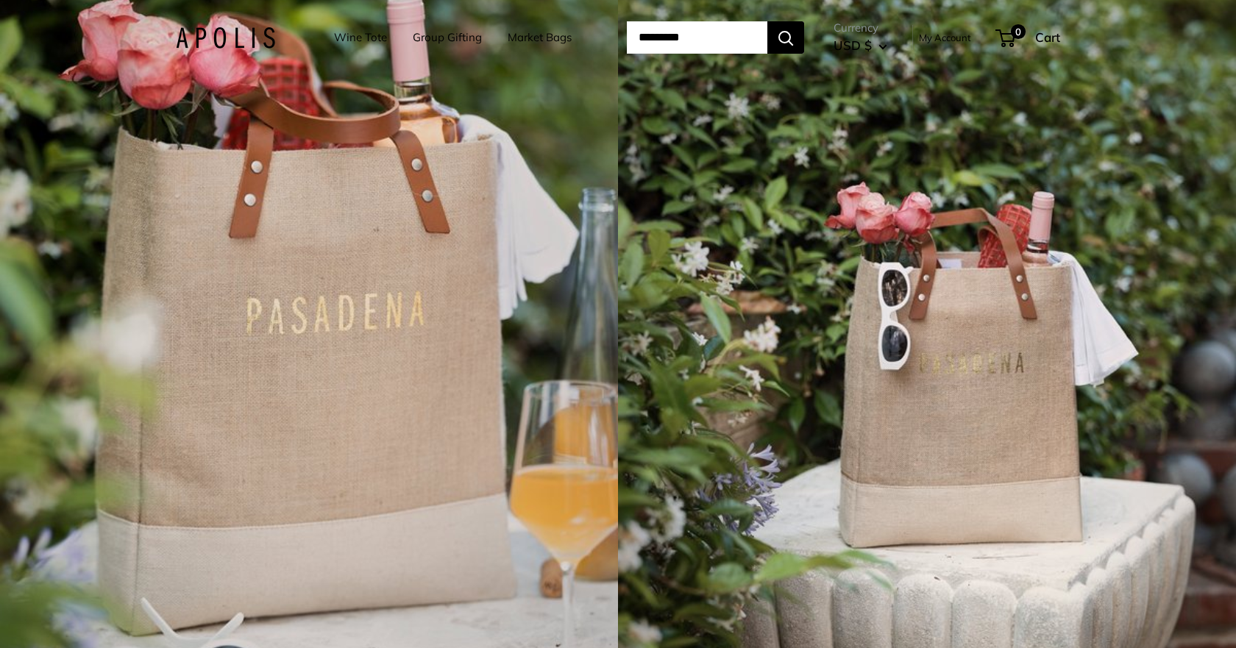
click at [352, 33] on link "Wine Tote" at bounding box center [360, 37] width 53 height 21
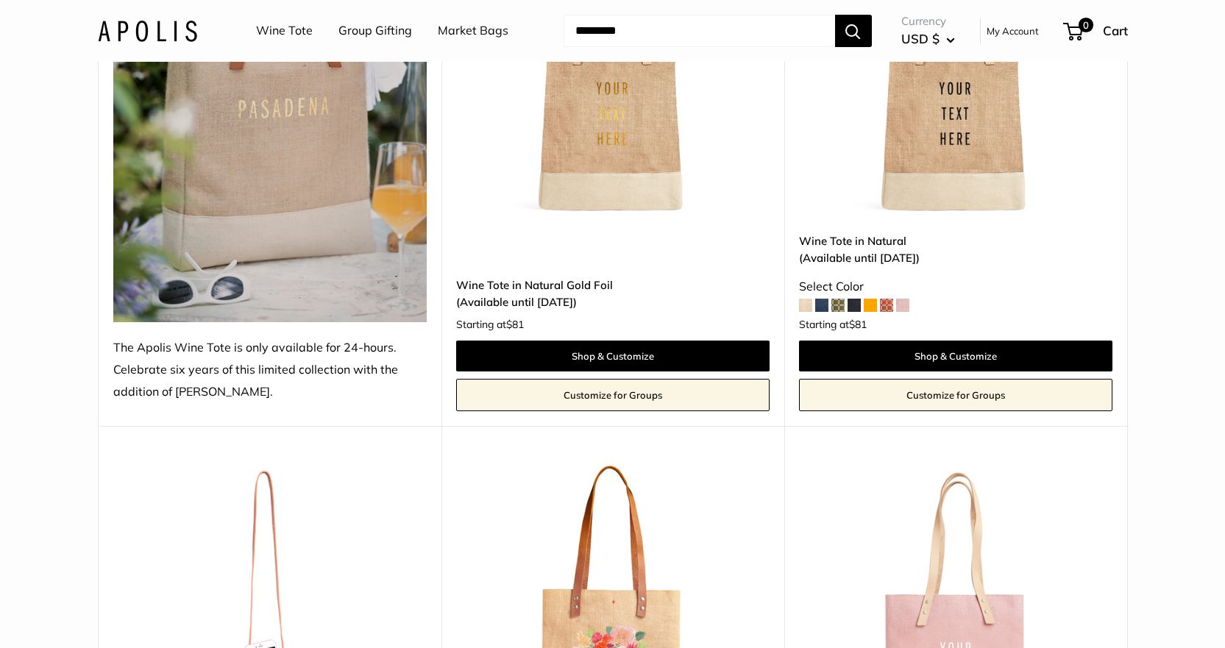
scroll to position [147, 0]
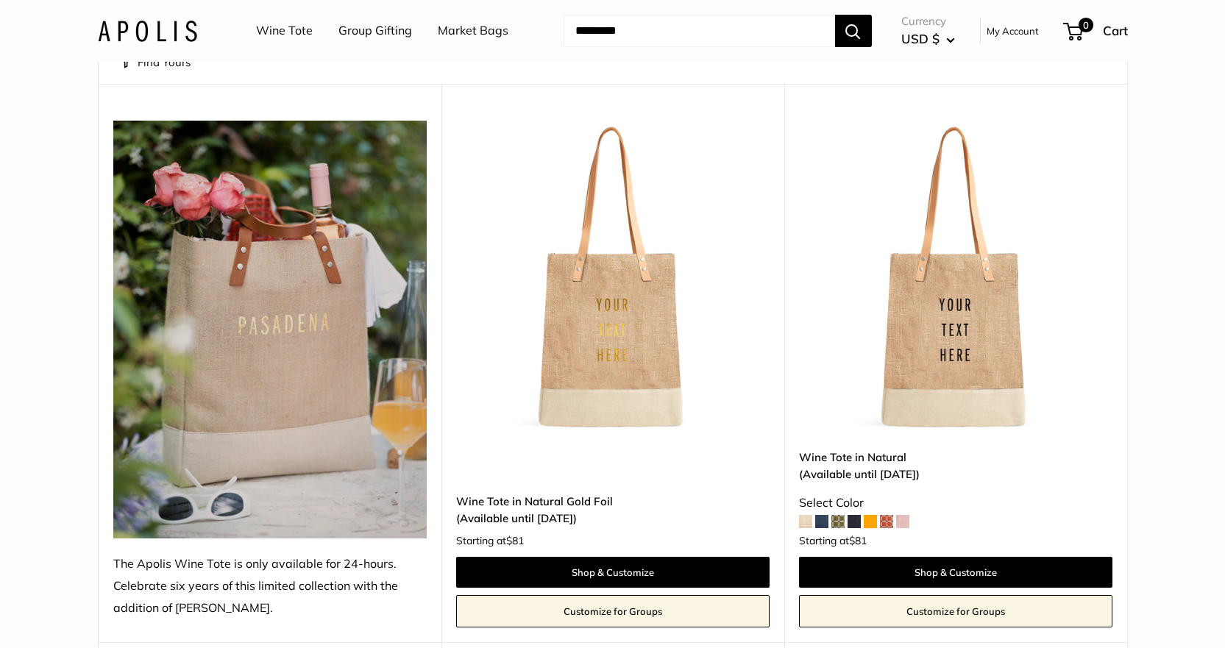
click at [0, 0] on img at bounding box center [0, 0] width 0 height 0
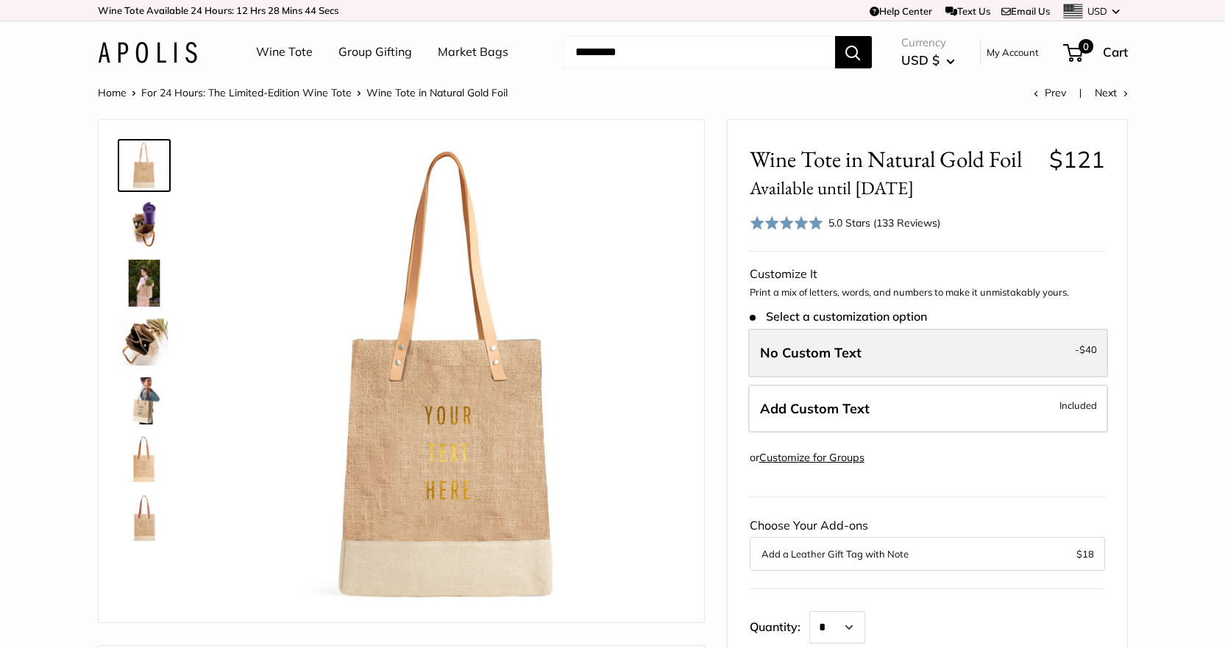
click at [1067, 345] on label "No Custom Text - $40" at bounding box center [928, 353] width 360 height 49
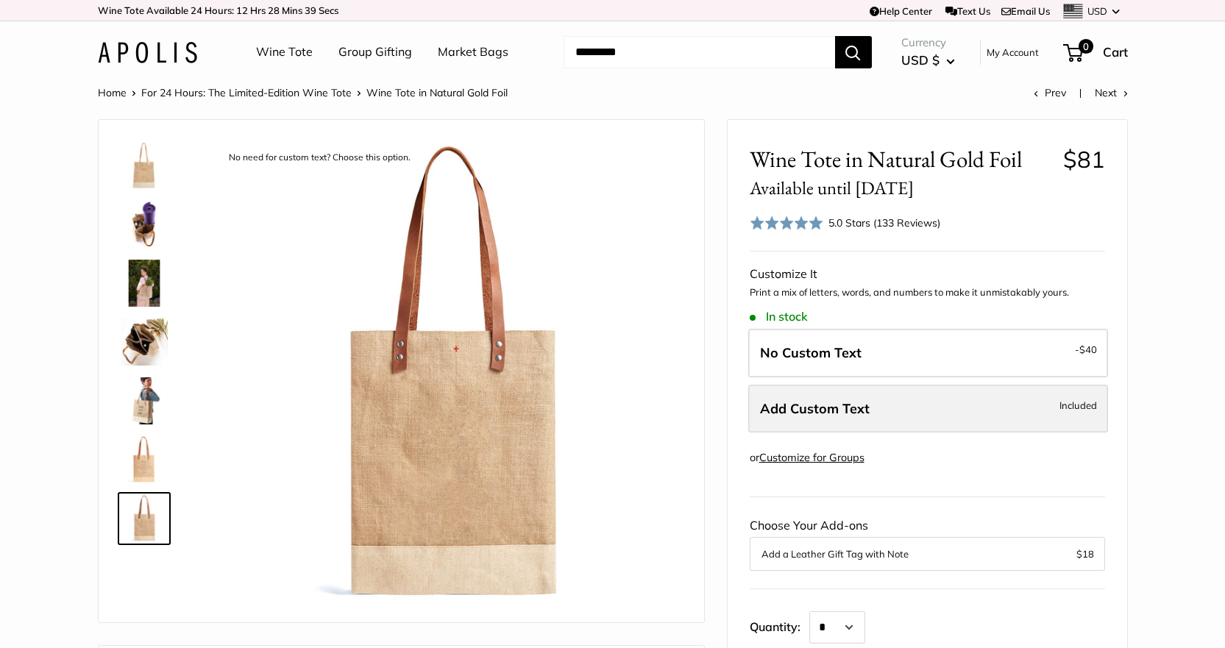
click at [1028, 411] on label "Add Custom Text Included" at bounding box center [928, 409] width 360 height 49
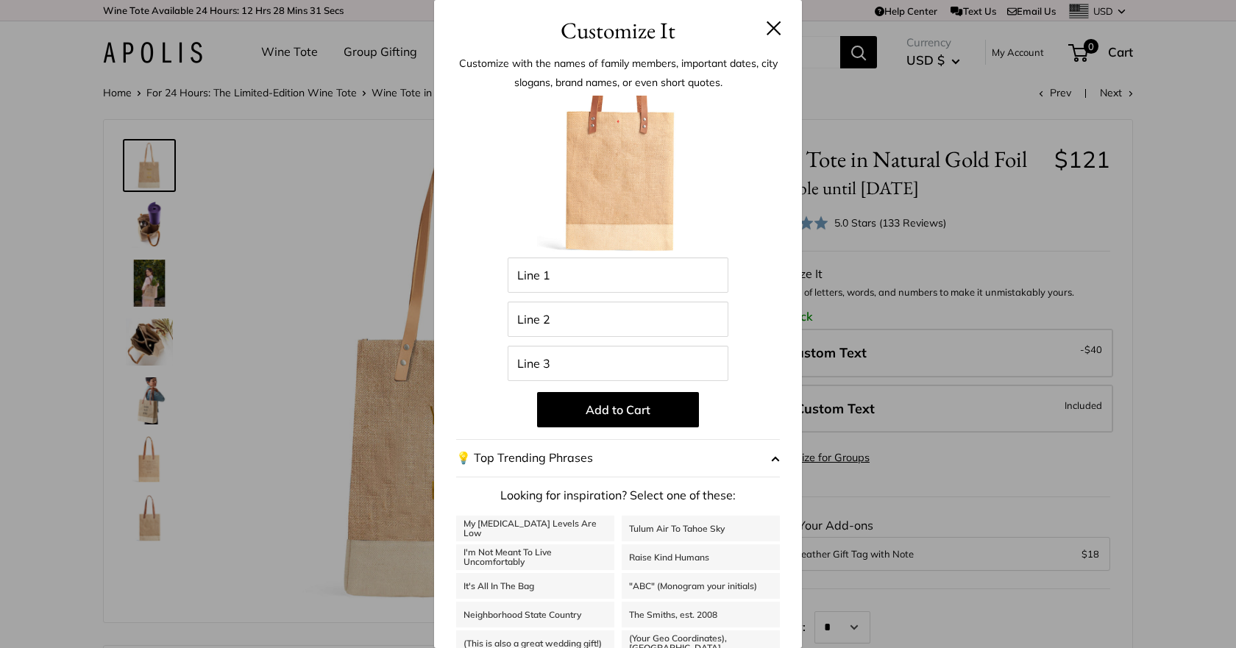
click at [766, 22] on button at bounding box center [773, 28] width 15 height 15
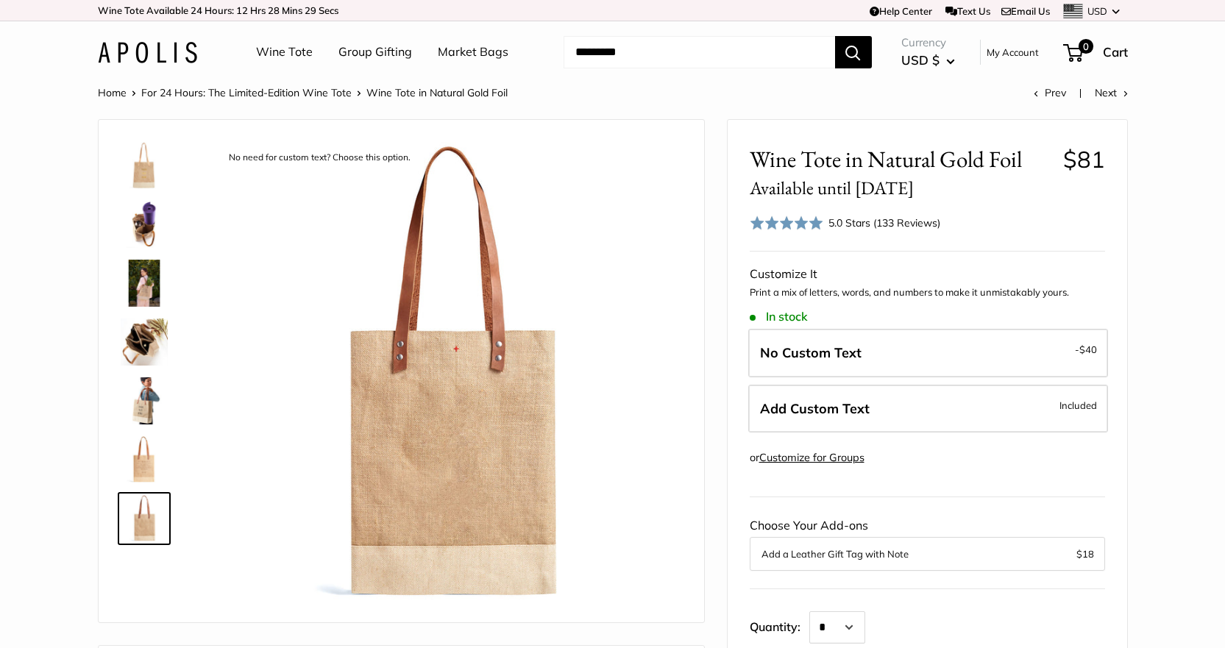
click at [489, 51] on link "Market Bags" at bounding box center [473, 52] width 71 height 22
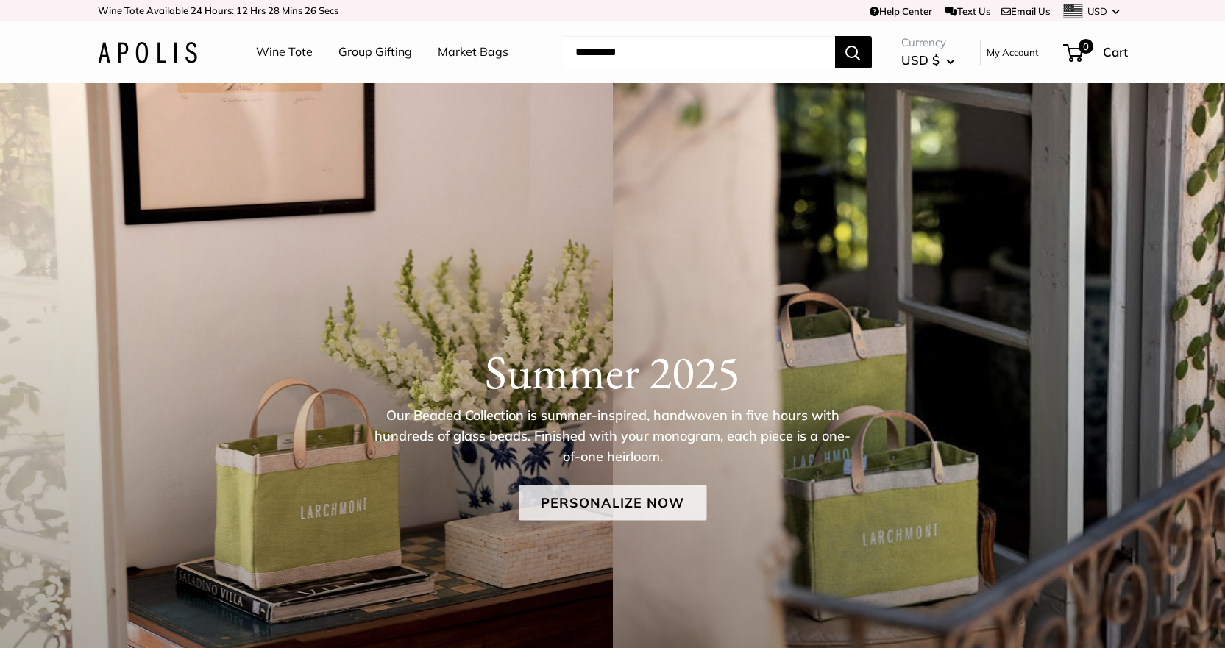
click at [659, 501] on link "Personalize Now" at bounding box center [613, 502] width 188 height 35
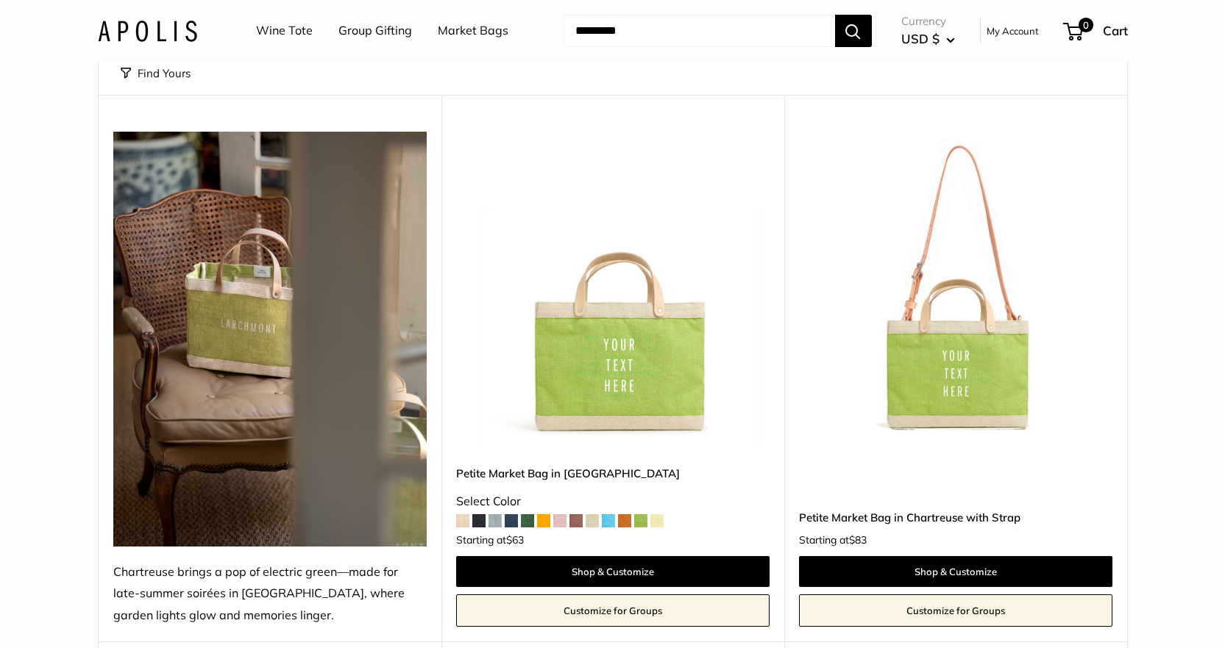
scroll to position [147, 0]
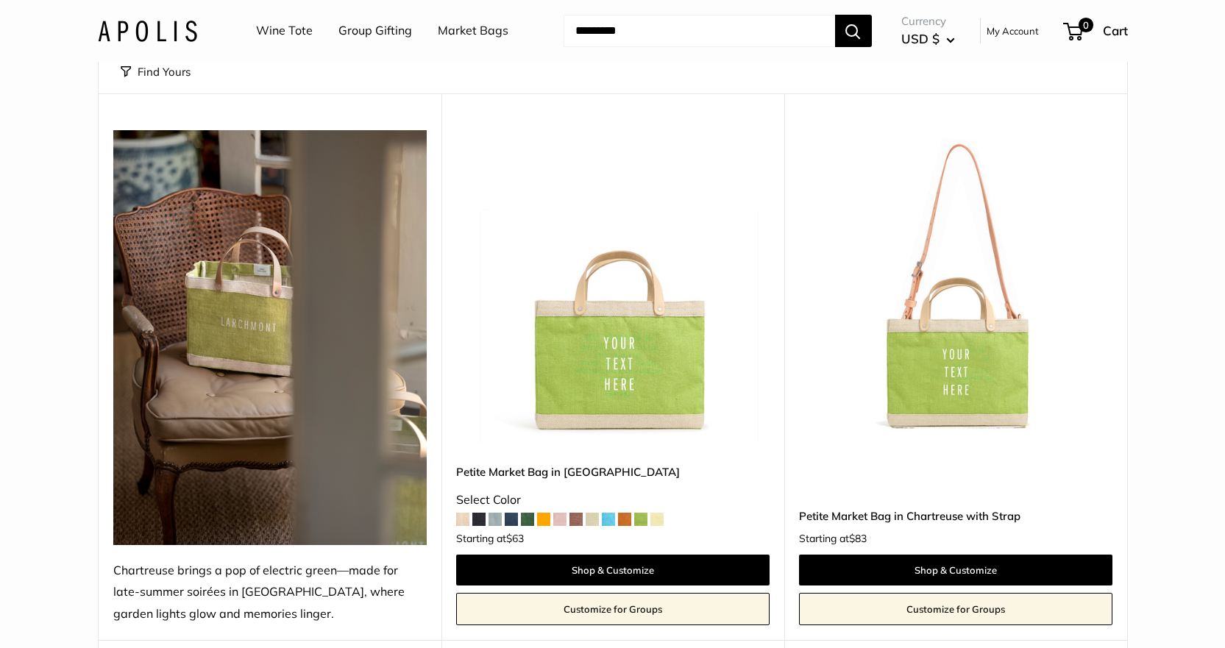
click at [523, 522] on span at bounding box center [527, 519] width 13 height 13
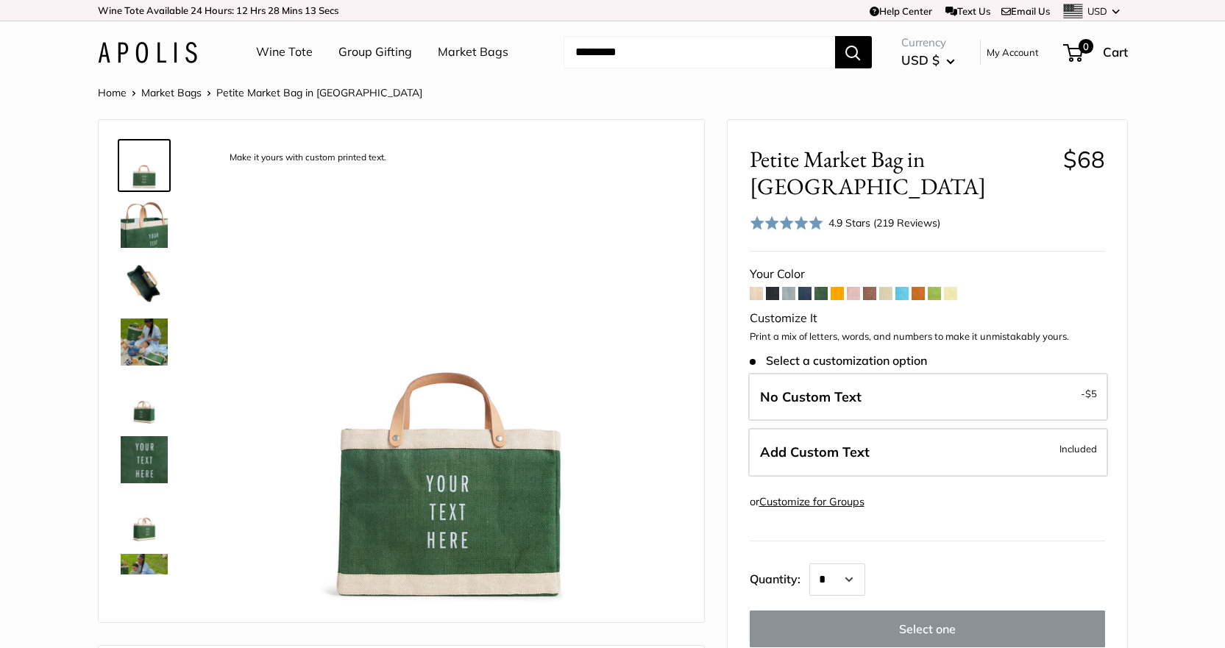
click at [901, 287] on span at bounding box center [901, 293] width 13 height 13
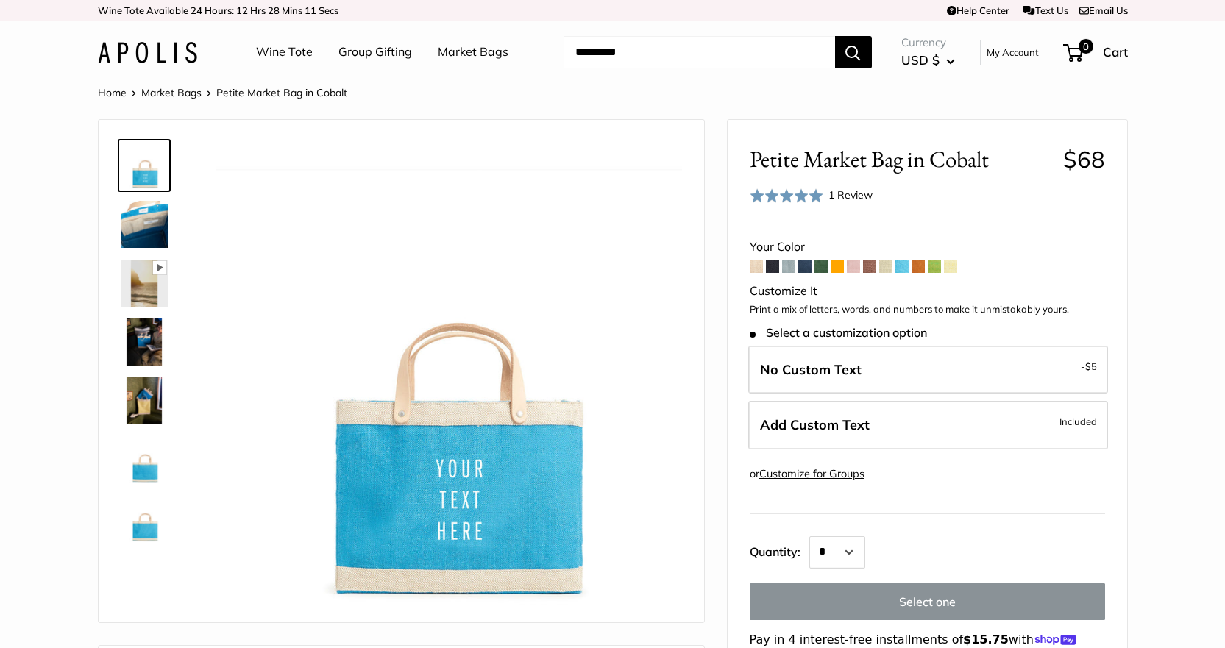
click at [818, 267] on span at bounding box center [820, 266] width 13 height 13
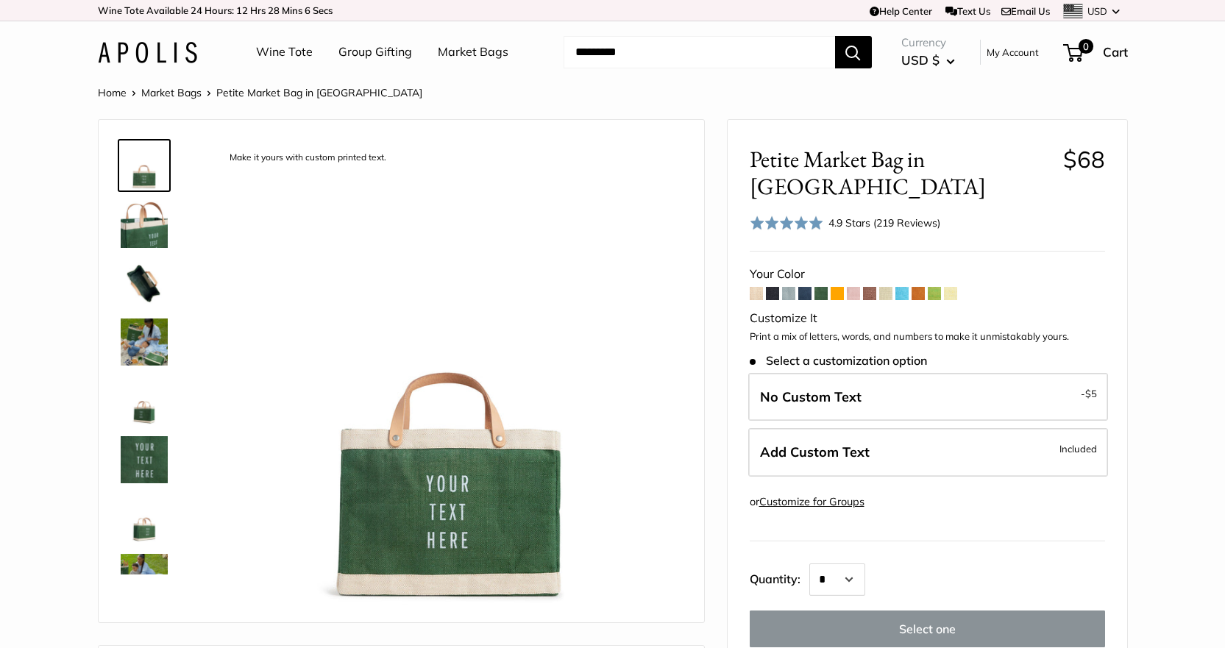
click at [938, 287] on span at bounding box center [934, 293] width 13 height 13
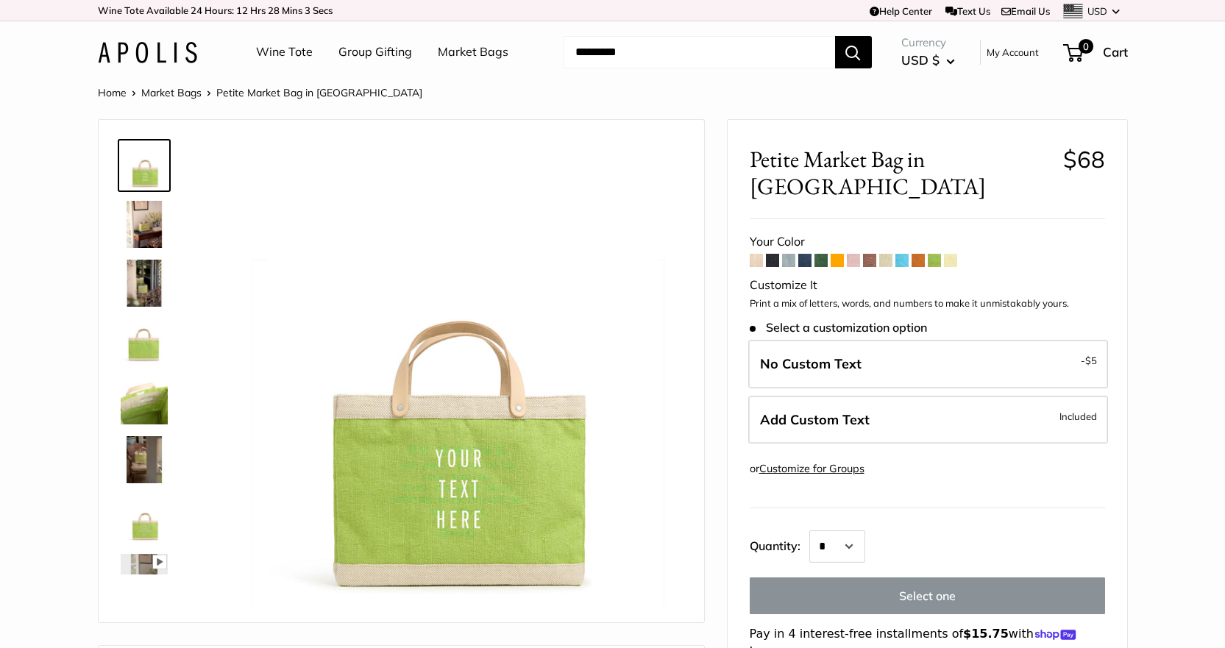
click at [856, 254] on span at bounding box center [853, 260] width 13 height 13
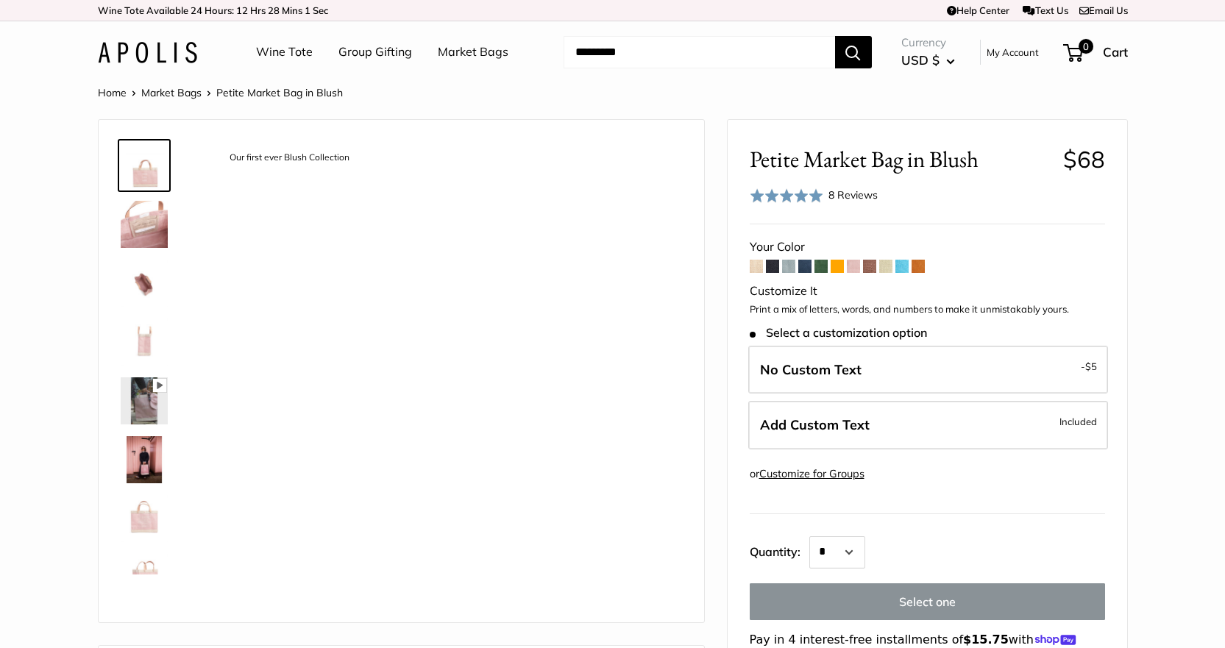
click at [269, 45] on link "Wine Tote" at bounding box center [284, 52] width 57 height 22
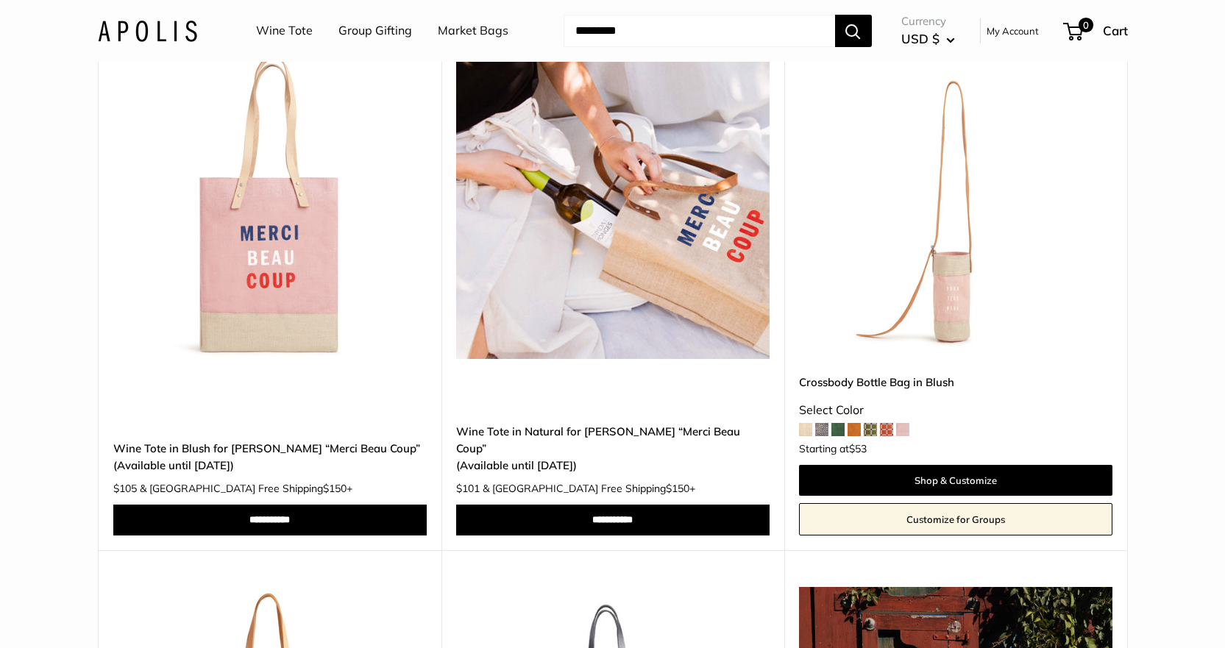
scroll to position [1324, 0]
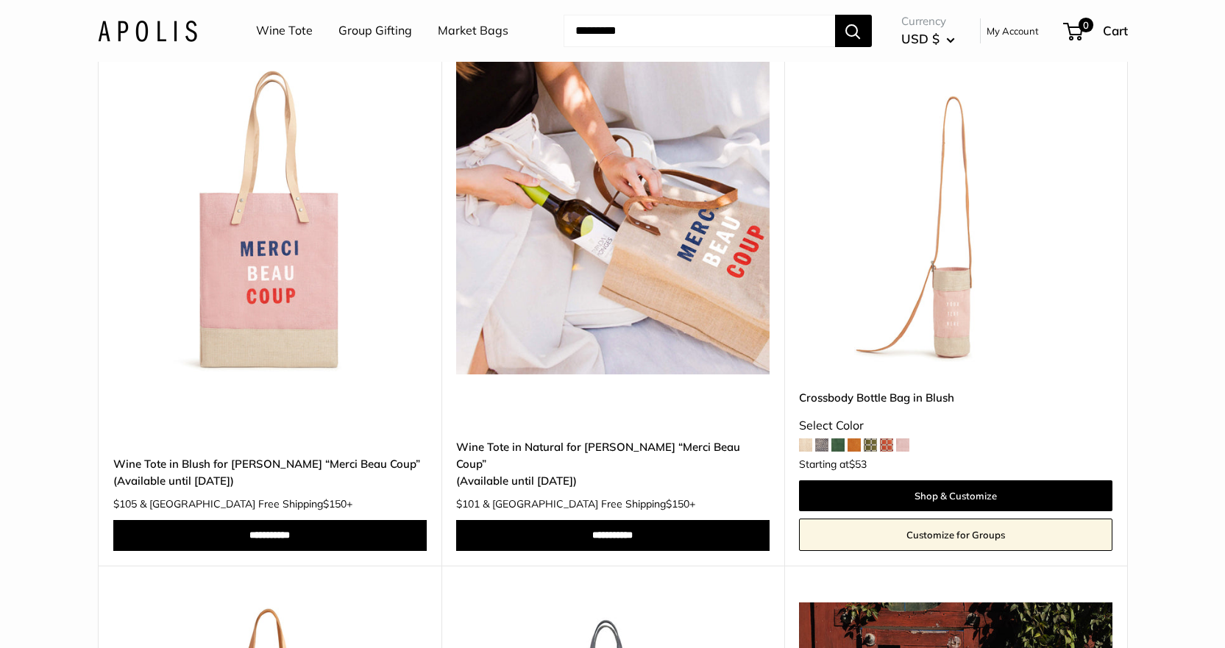
click at [0, 0] on img at bounding box center [0, 0] width 0 height 0
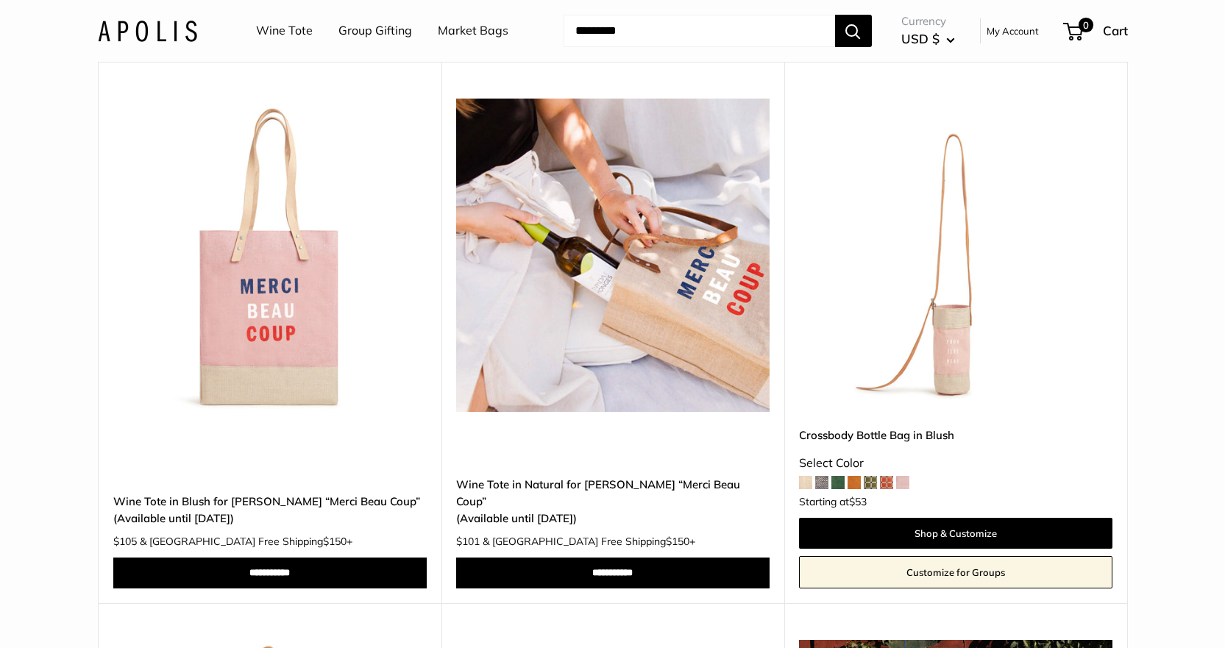
scroll to position [1251, 0]
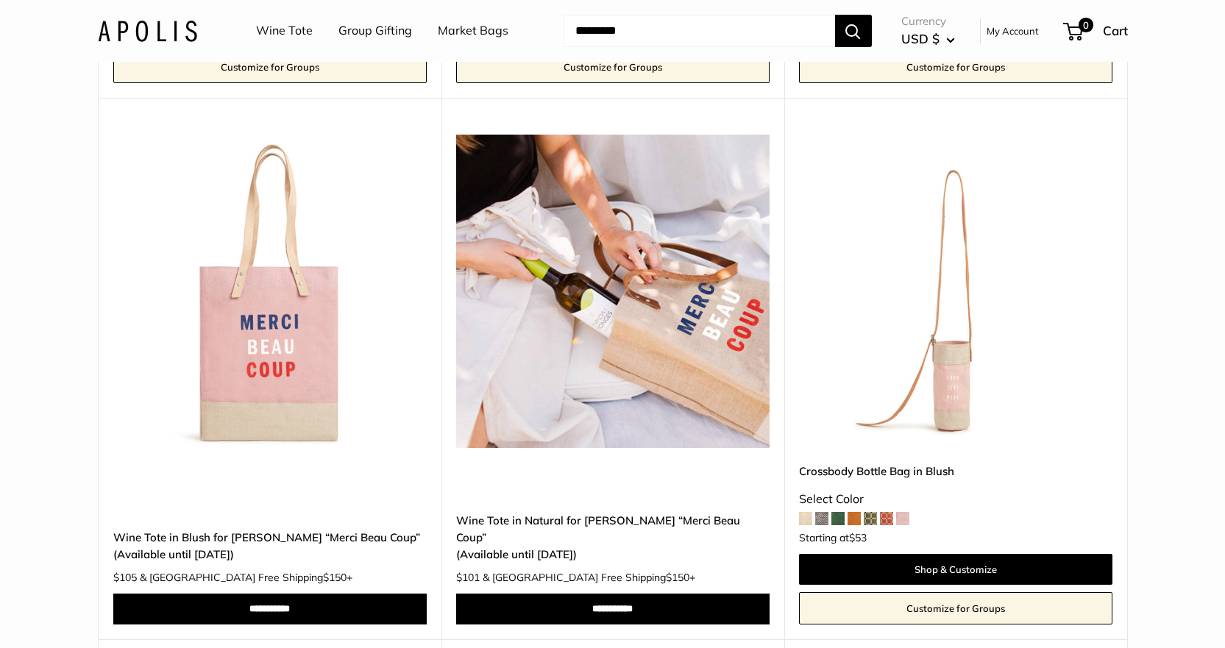
click at [0, 0] on img at bounding box center [0, 0] width 0 height 0
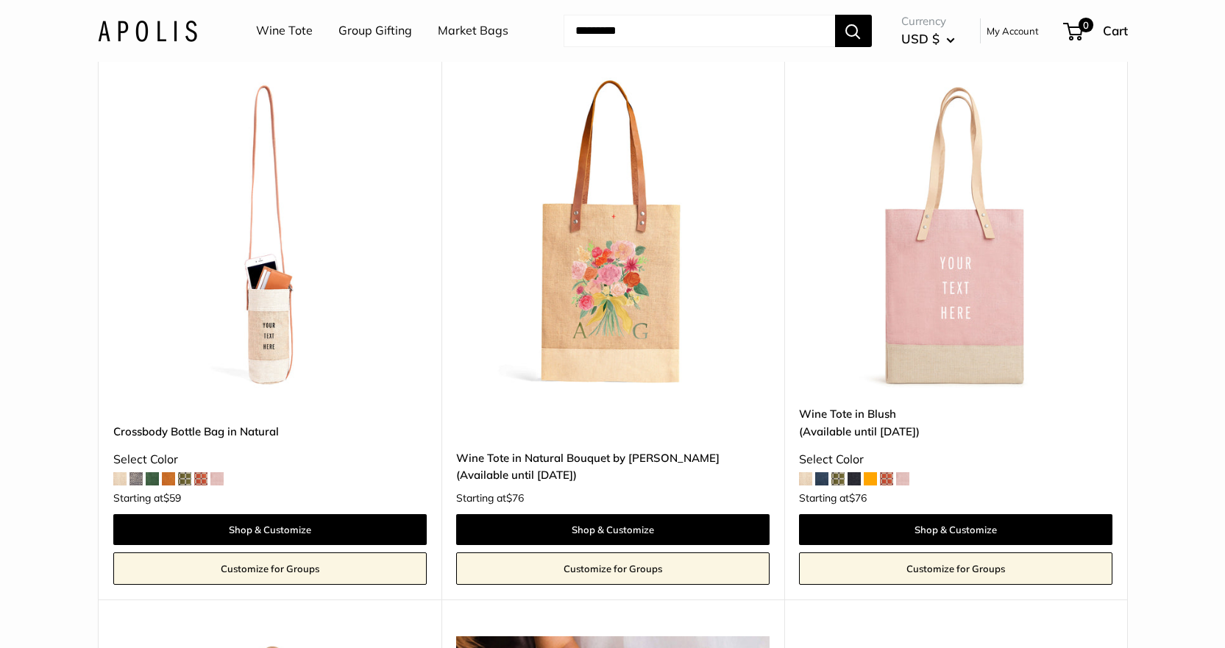
scroll to position [662, 0]
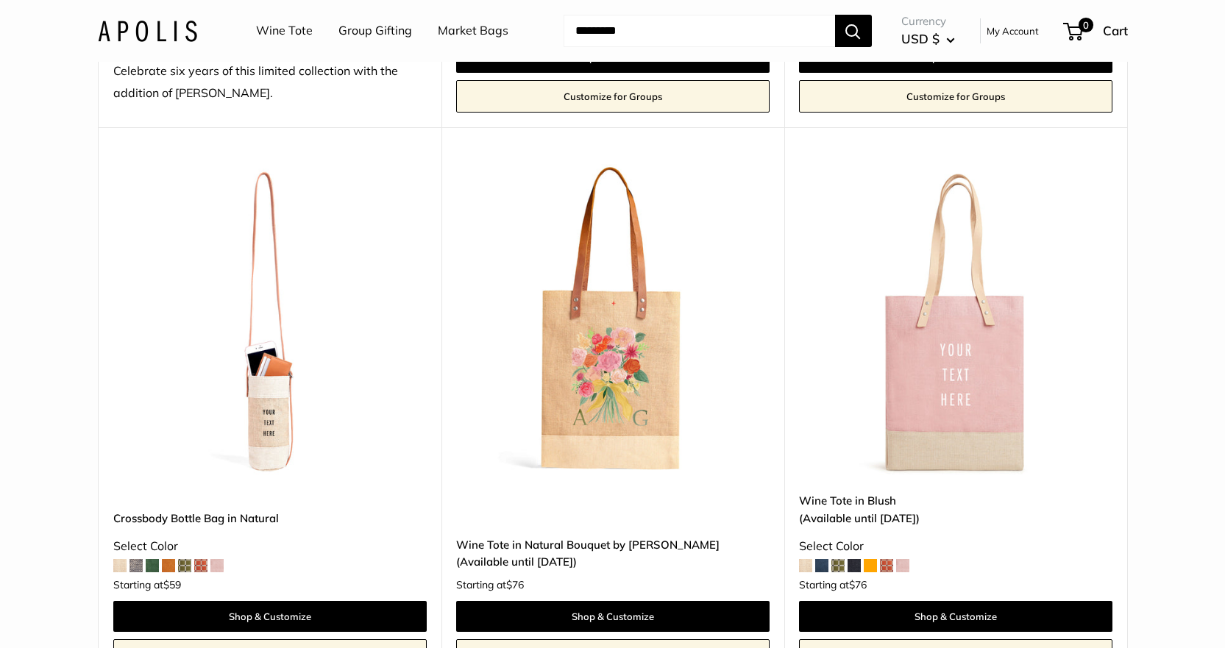
click at [0, 0] on img at bounding box center [0, 0] width 0 height 0
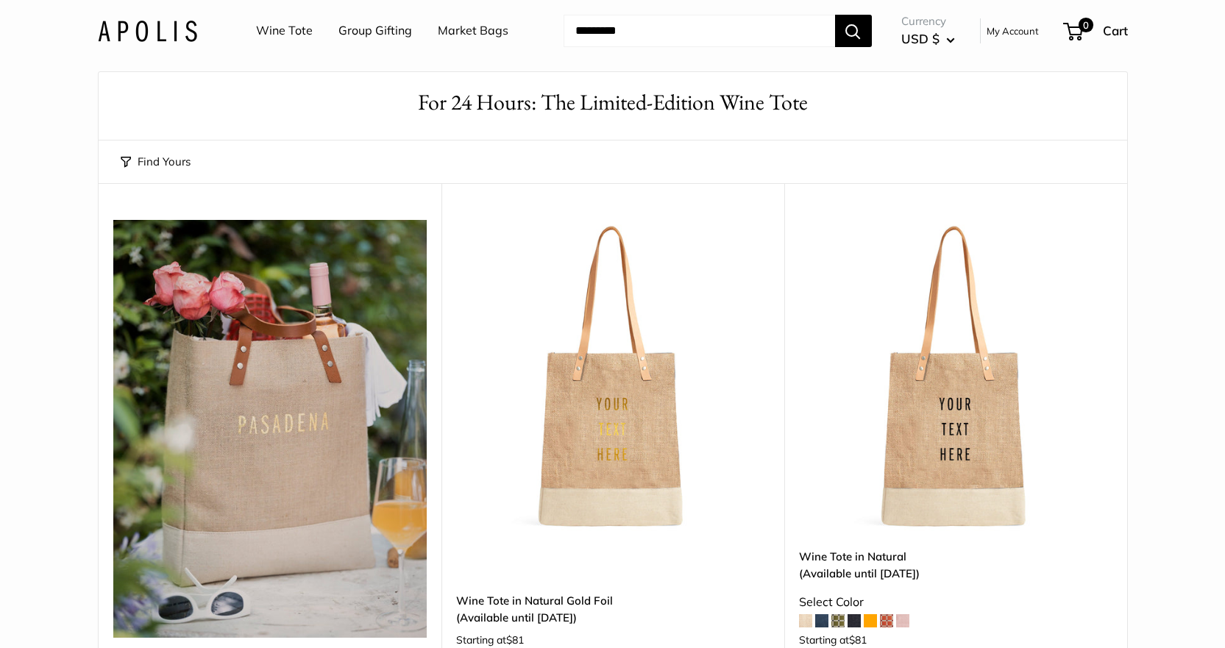
scroll to position [0, 0]
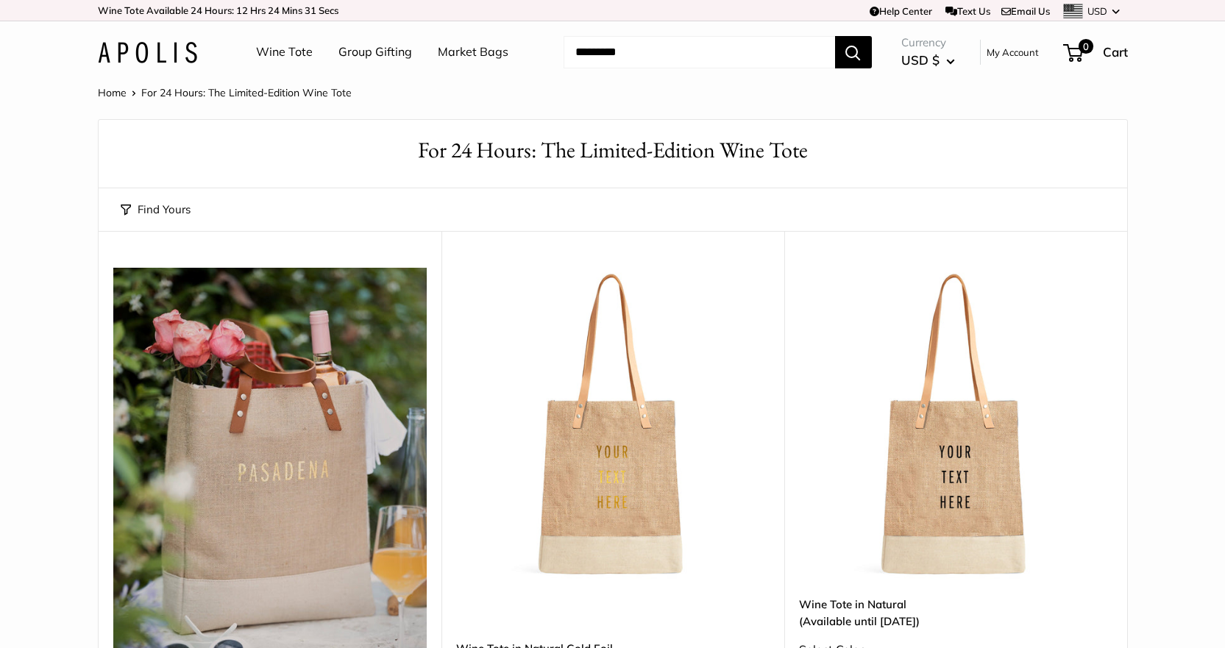
click at [611, 50] on input "Search..." at bounding box center [698, 52] width 271 height 32
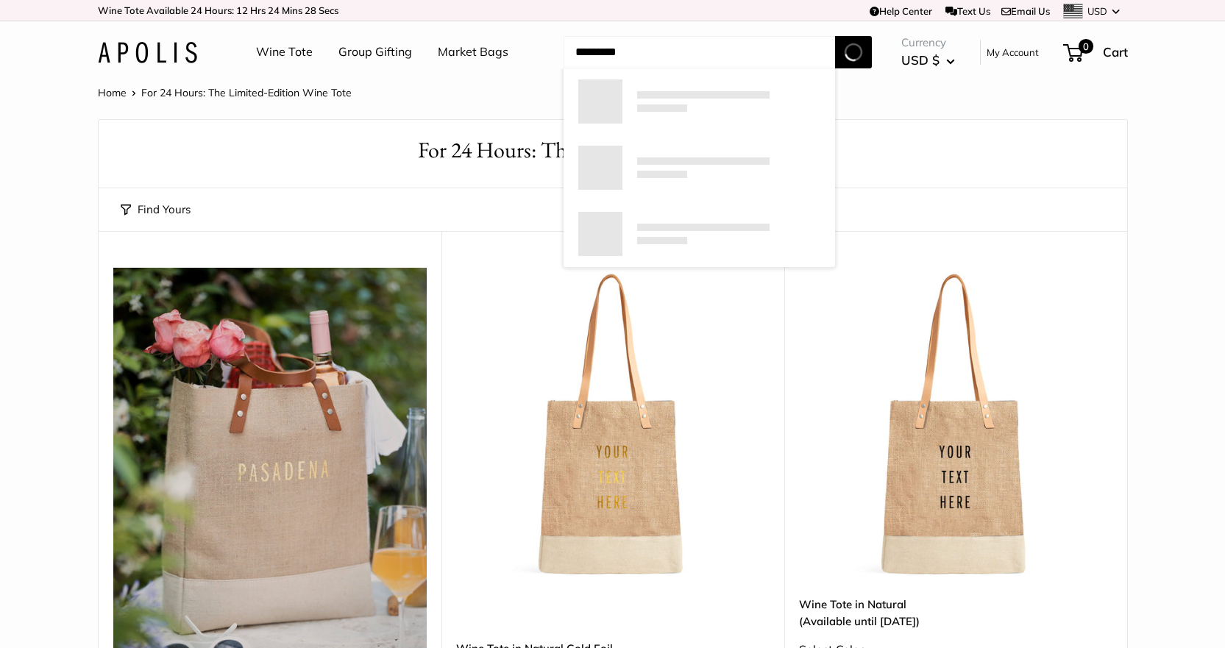
type input "*********"
click at [835, 36] on button "Search" at bounding box center [853, 52] width 37 height 32
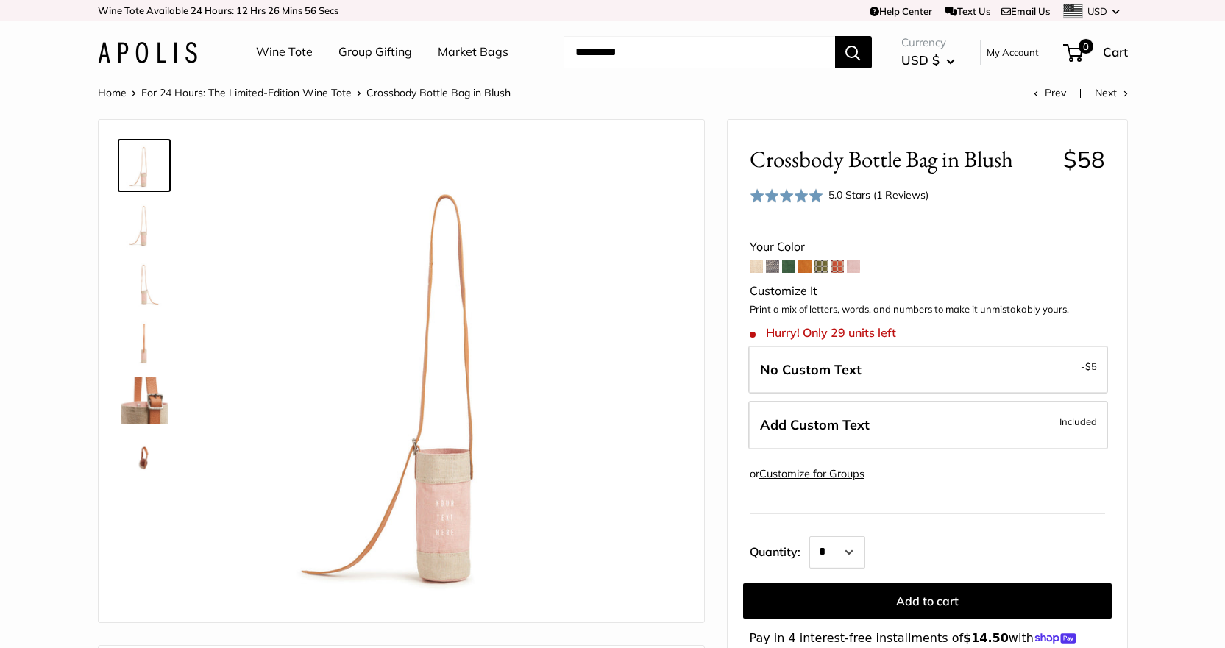
click at [139, 227] on img at bounding box center [144, 224] width 47 height 47
click at [131, 293] on img at bounding box center [144, 283] width 47 height 47
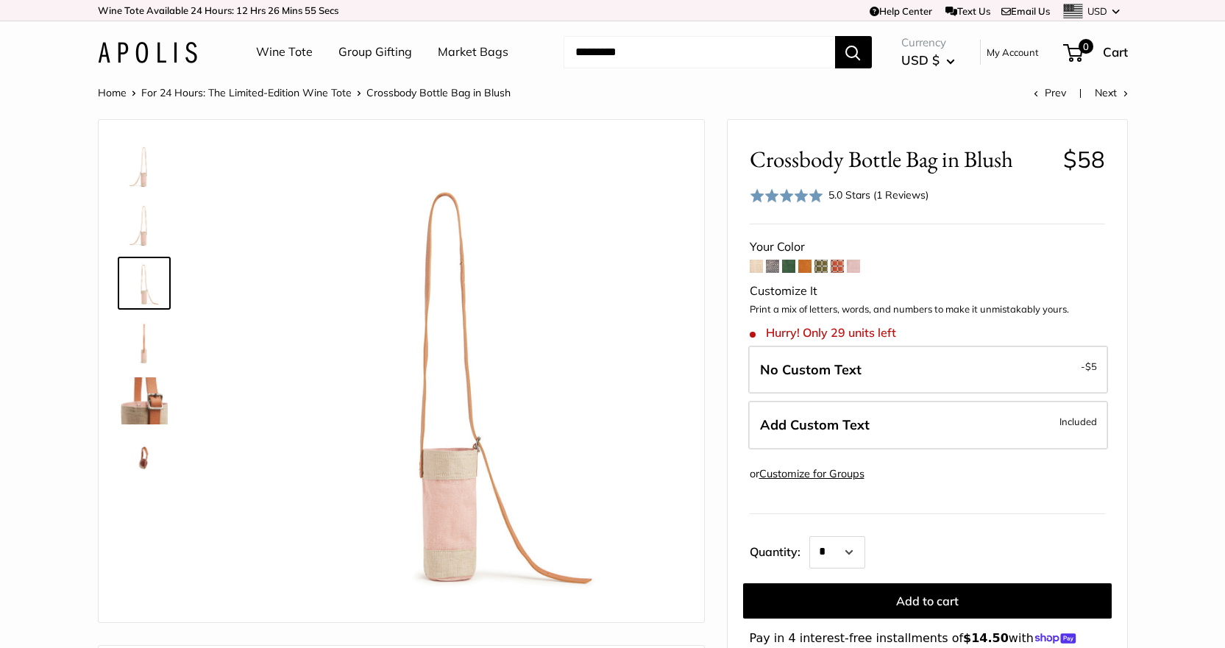
click at [140, 338] on img at bounding box center [144, 342] width 47 height 47
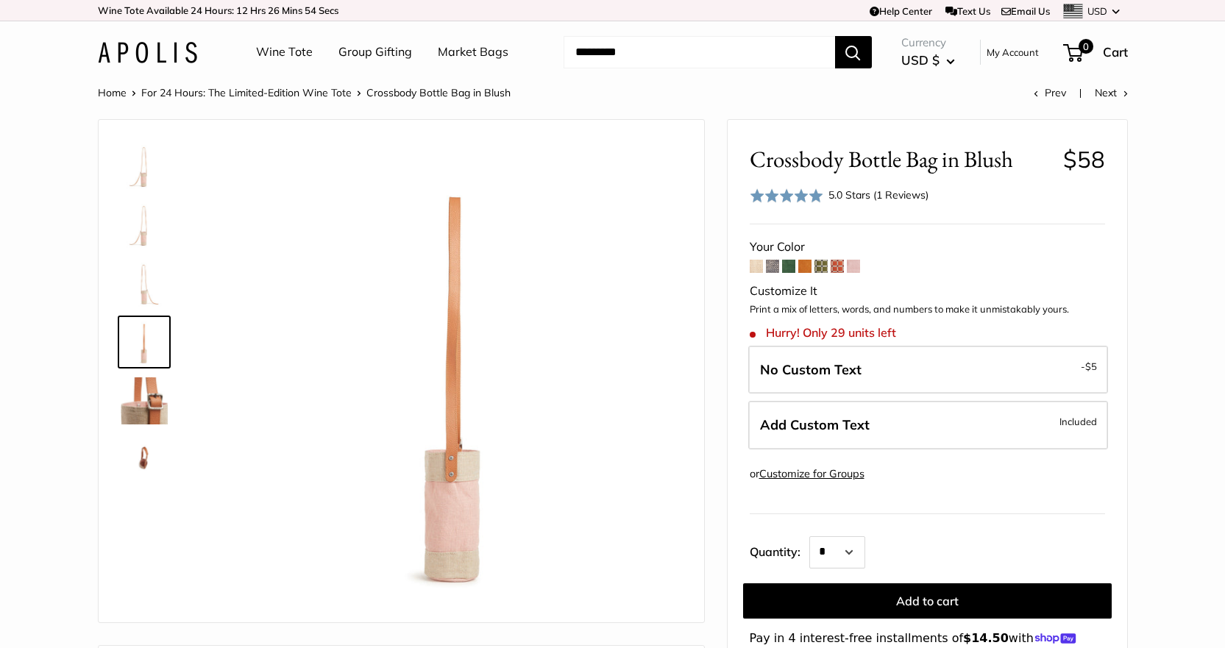
click at [145, 403] on img at bounding box center [144, 400] width 47 height 47
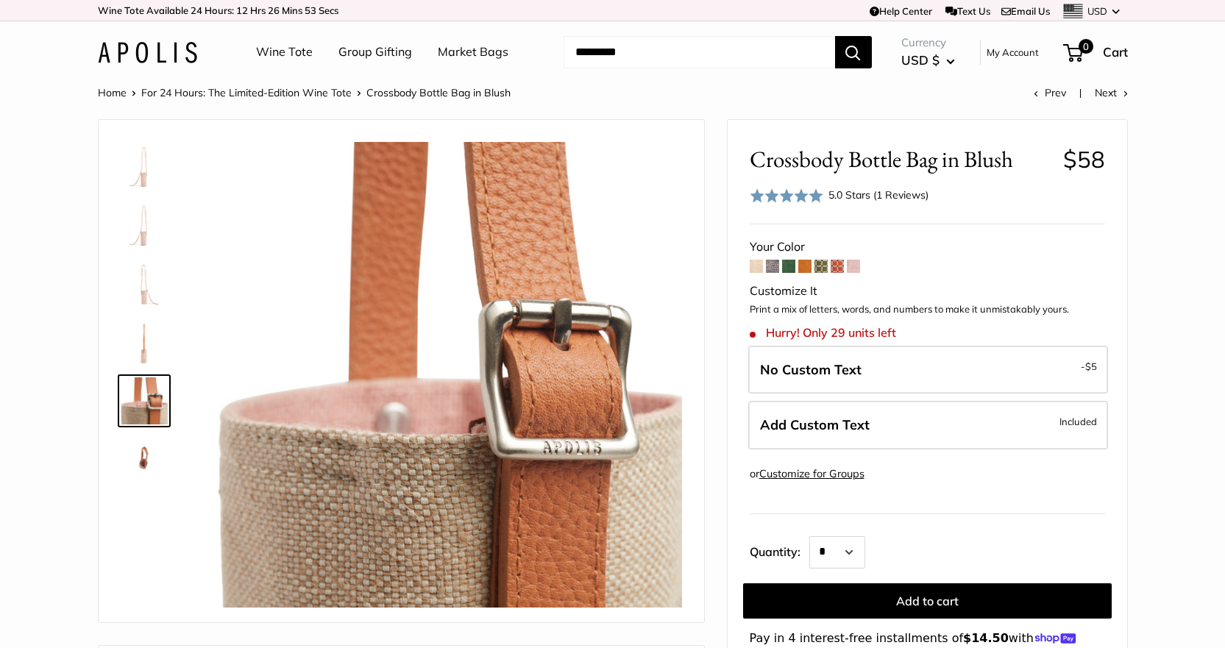
click at [140, 452] on img at bounding box center [144, 459] width 47 height 47
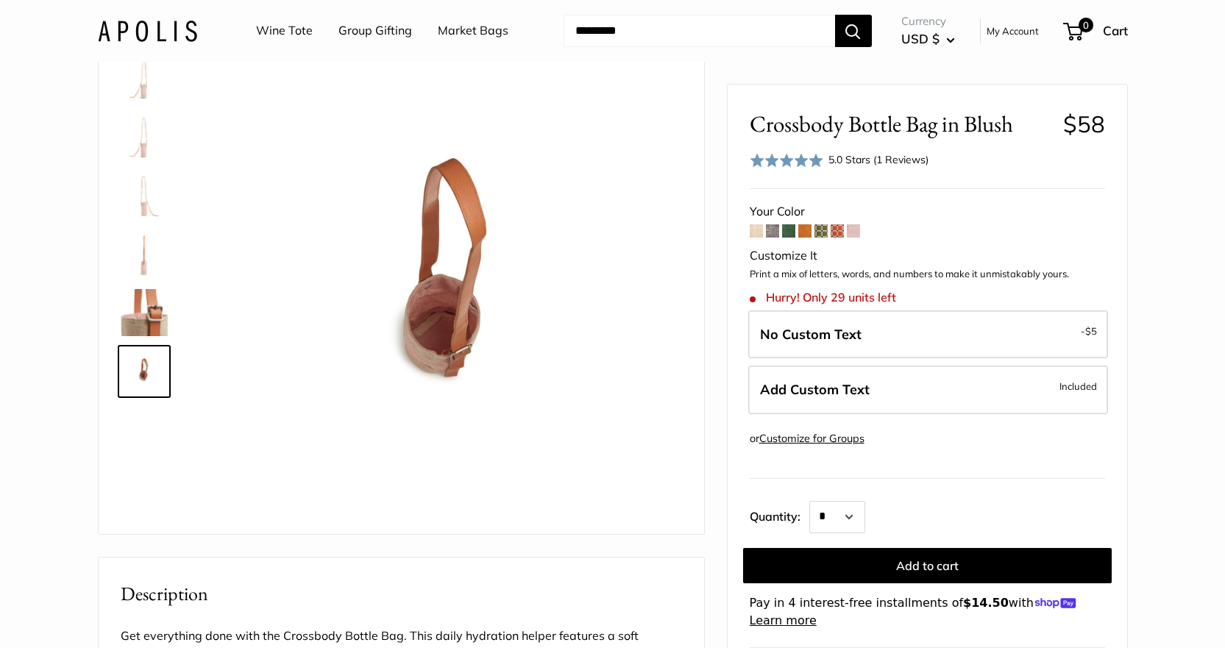
scroll to position [74, 0]
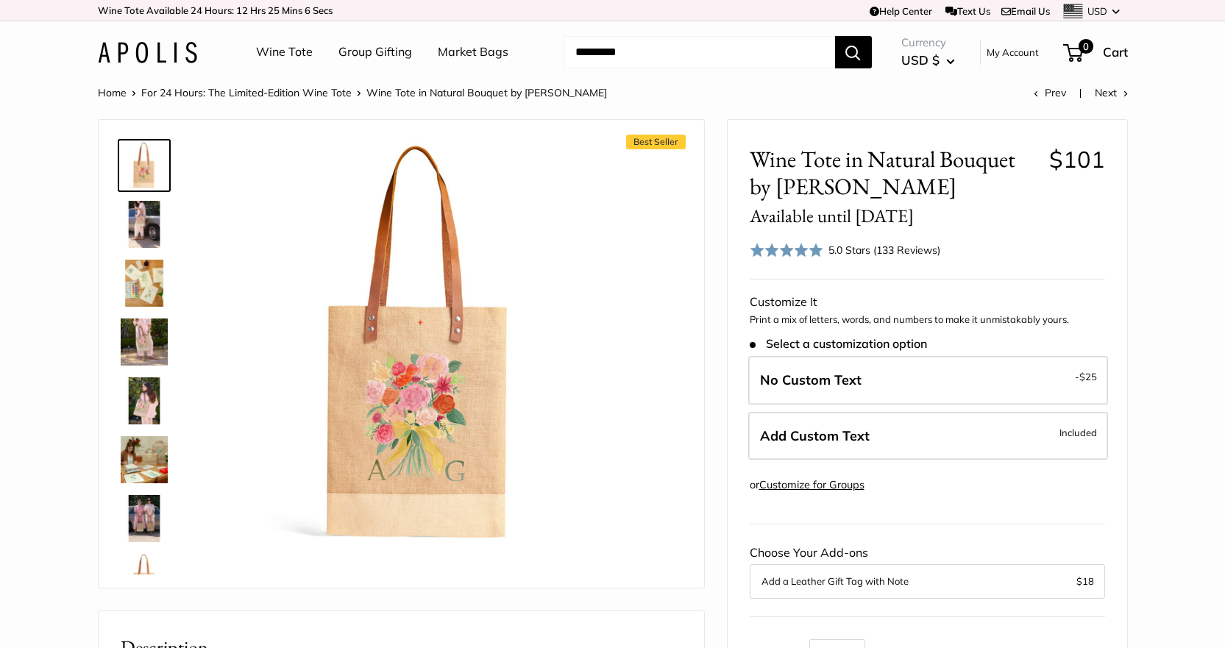
click at [152, 290] on img at bounding box center [144, 283] width 47 height 47
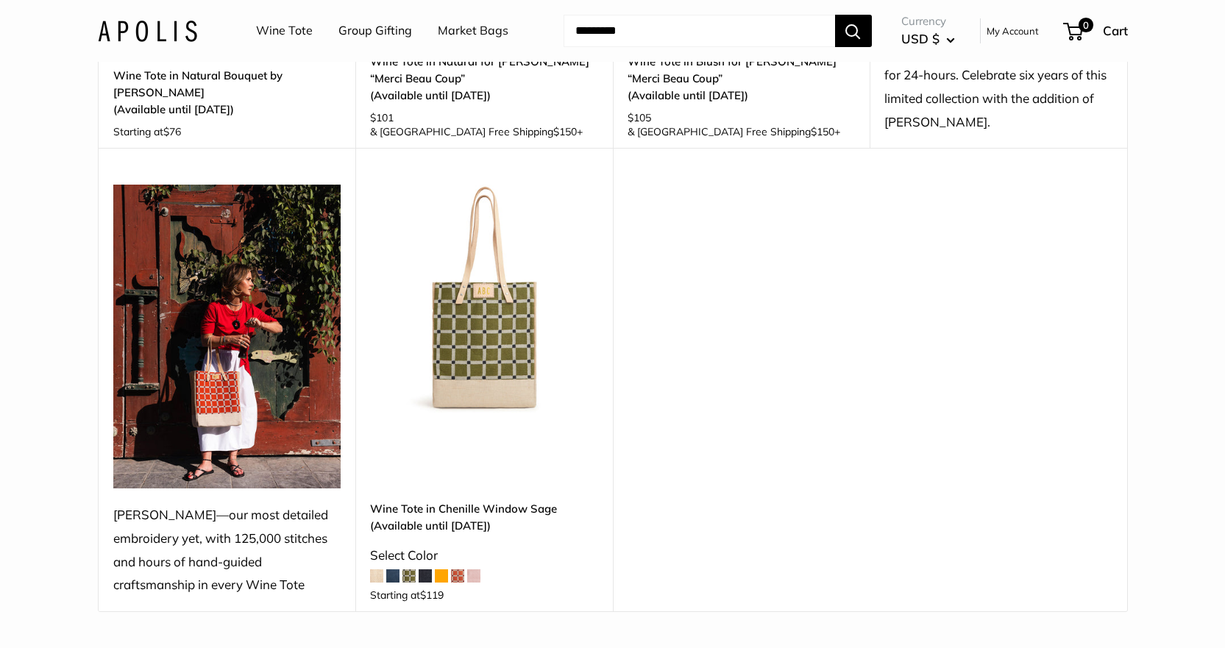
scroll to position [1692, 0]
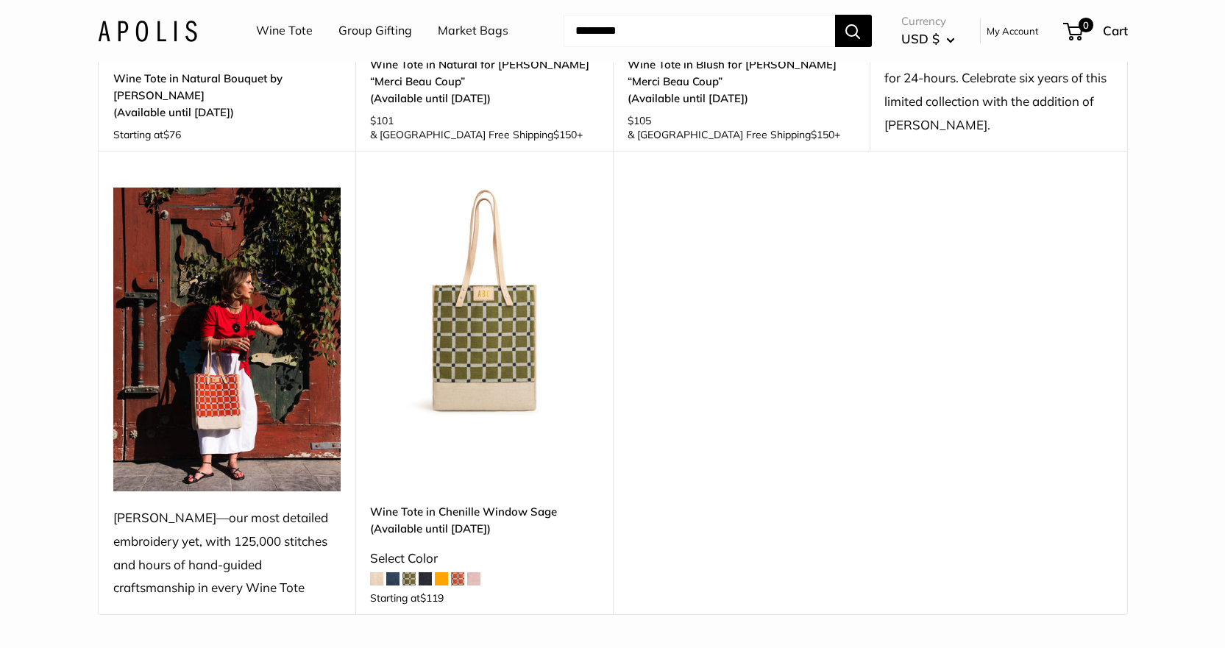
click at [0, 0] on img at bounding box center [0, 0] width 0 height 0
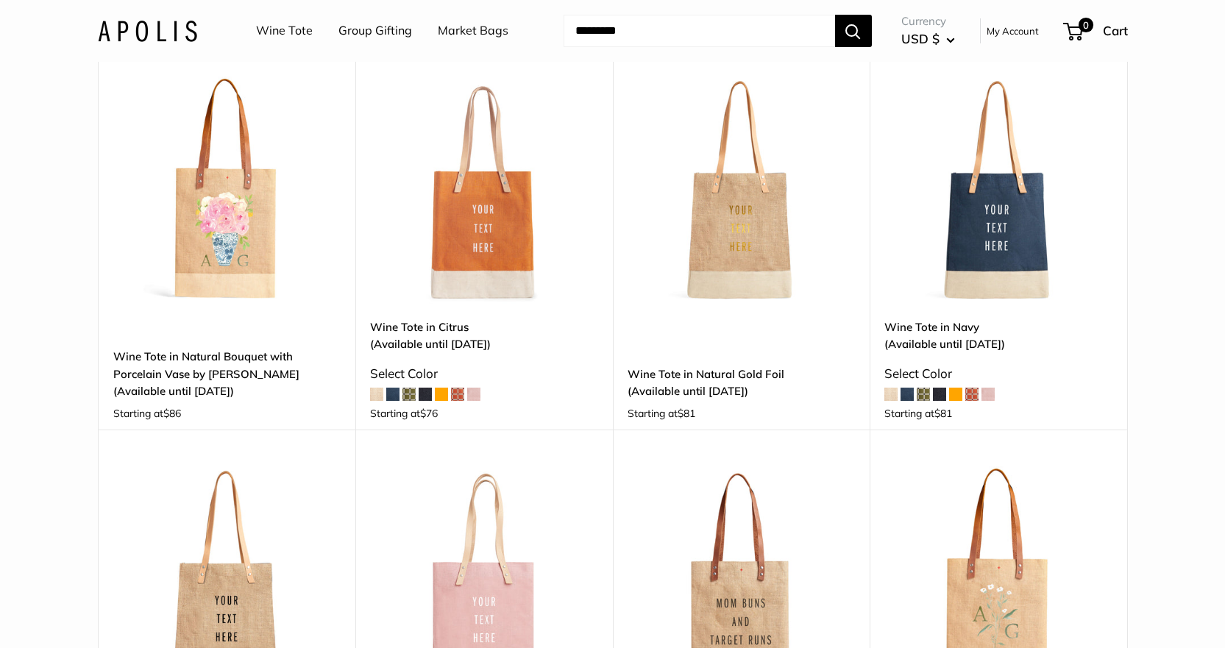
scroll to position [515, 0]
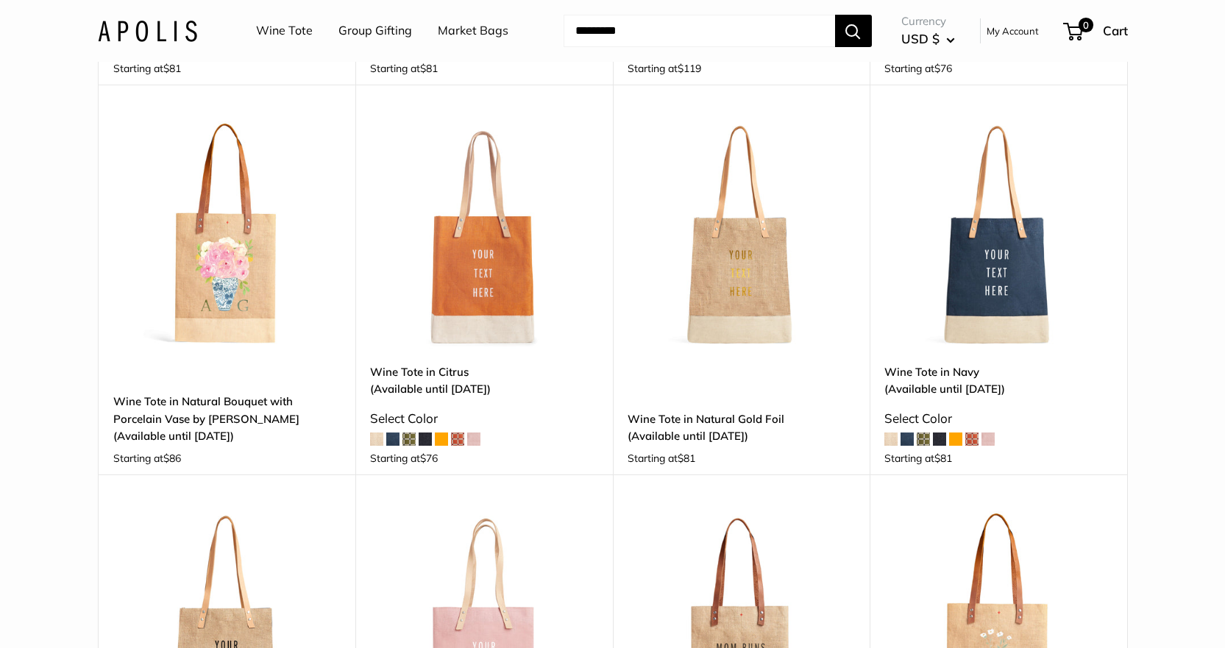
click at [0, 0] on img at bounding box center [0, 0] width 0 height 0
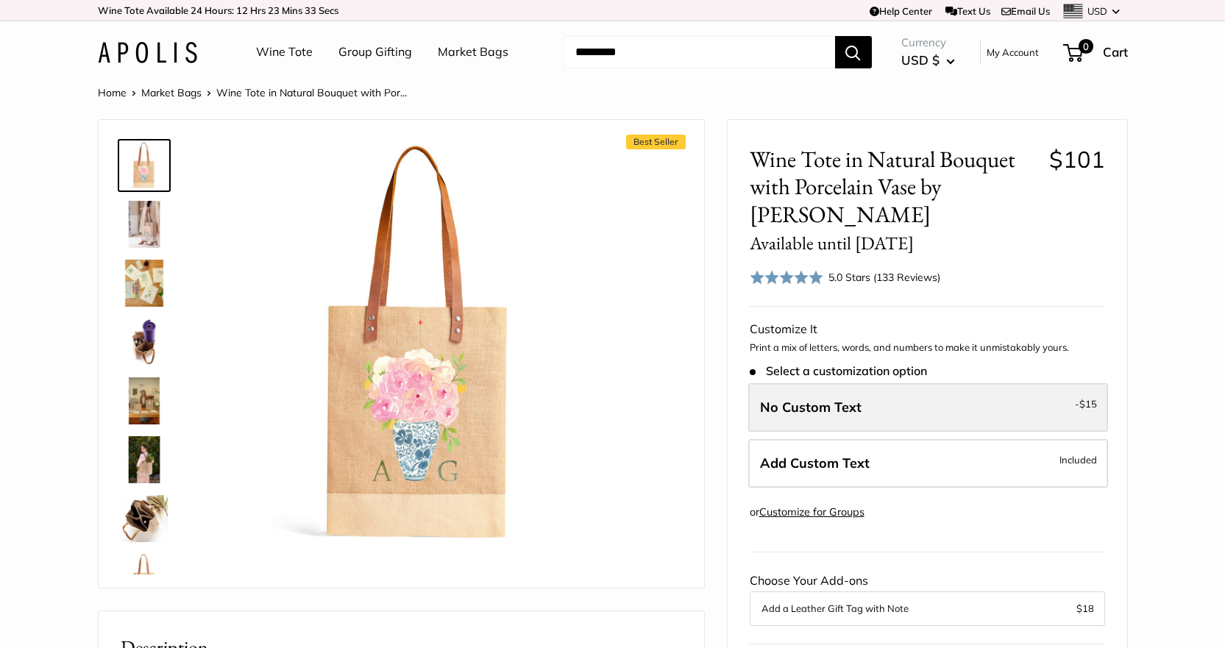
click at [960, 403] on label "No Custom Text - $15" at bounding box center [928, 407] width 360 height 49
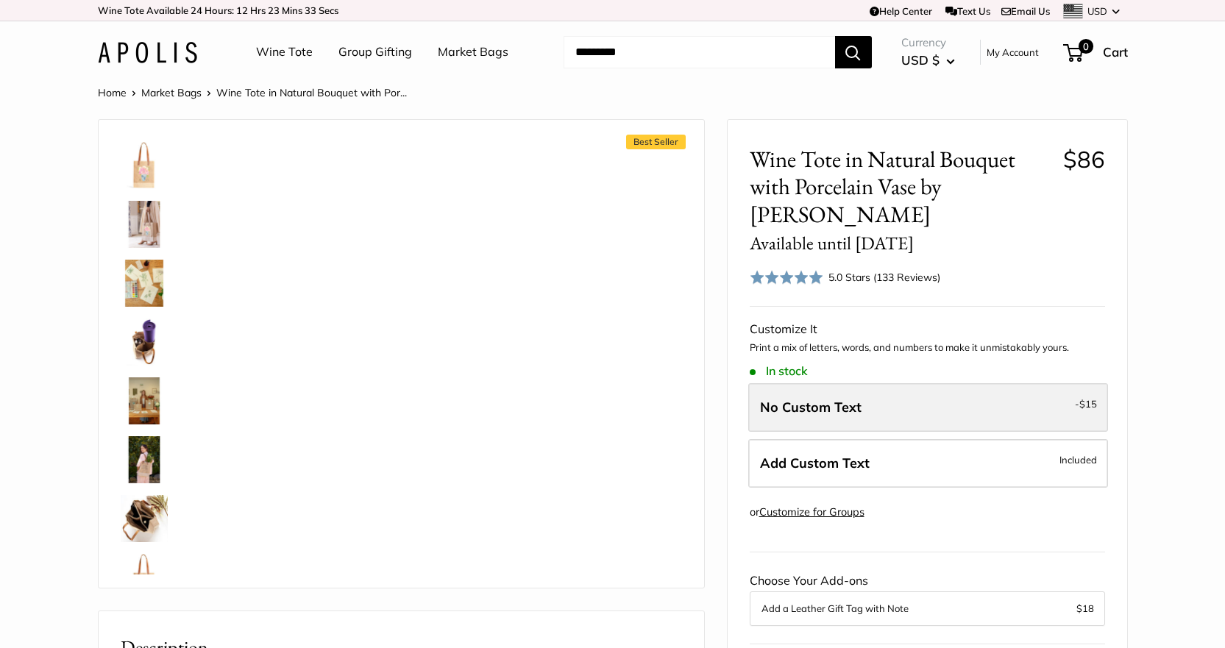
scroll to position [94, 0]
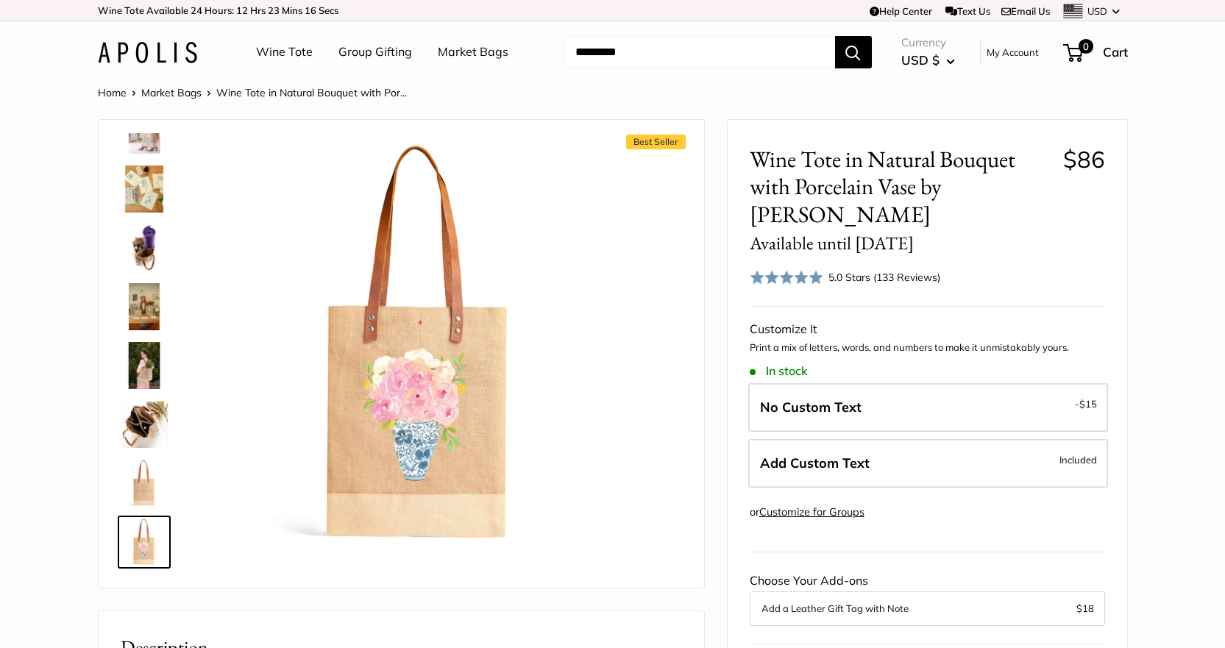
click at [152, 243] on img at bounding box center [144, 247] width 47 height 47
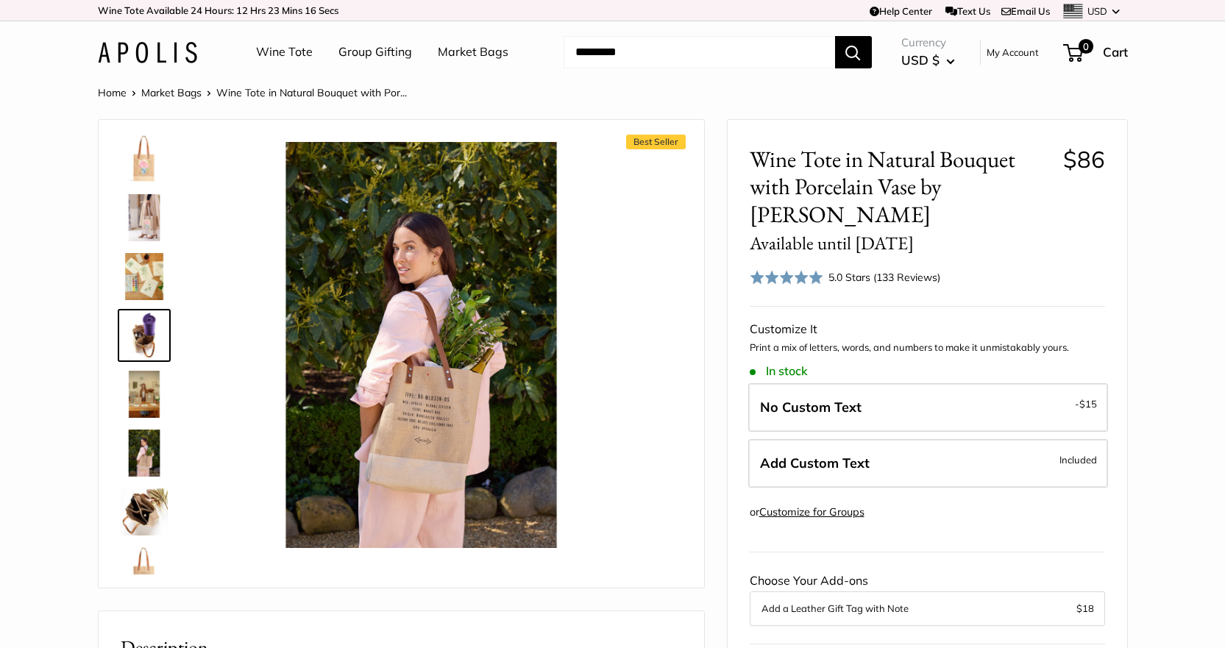
scroll to position [0, 0]
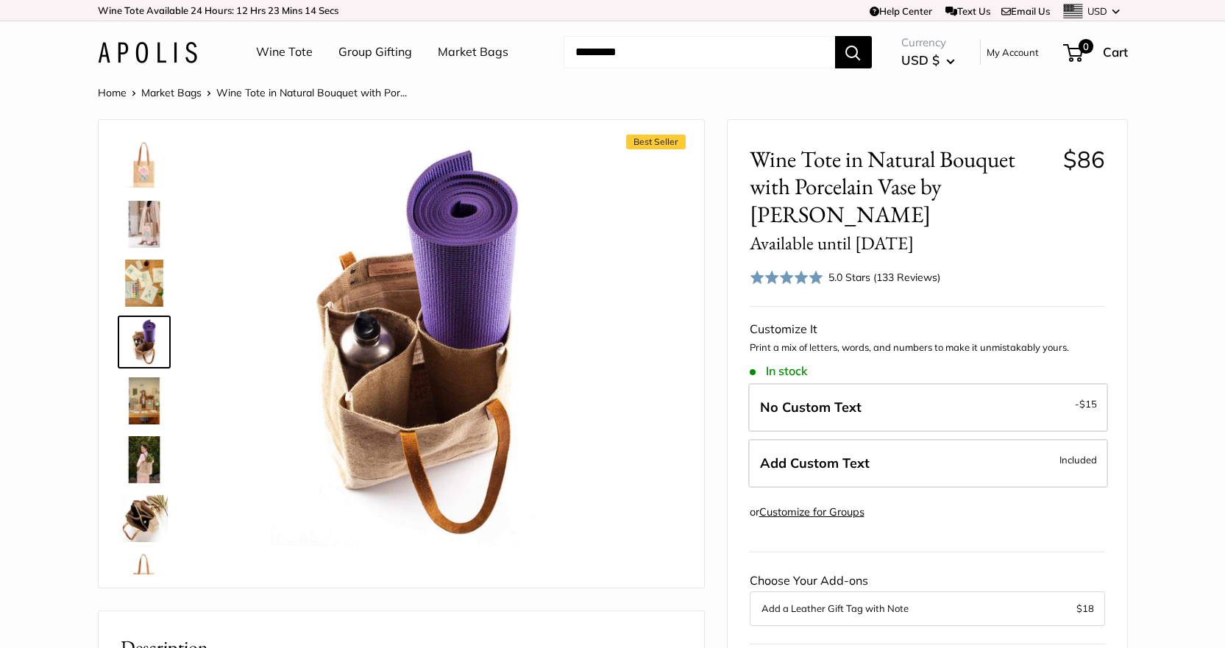
click at [143, 397] on img at bounding box center [144, 400] width 47 height 47
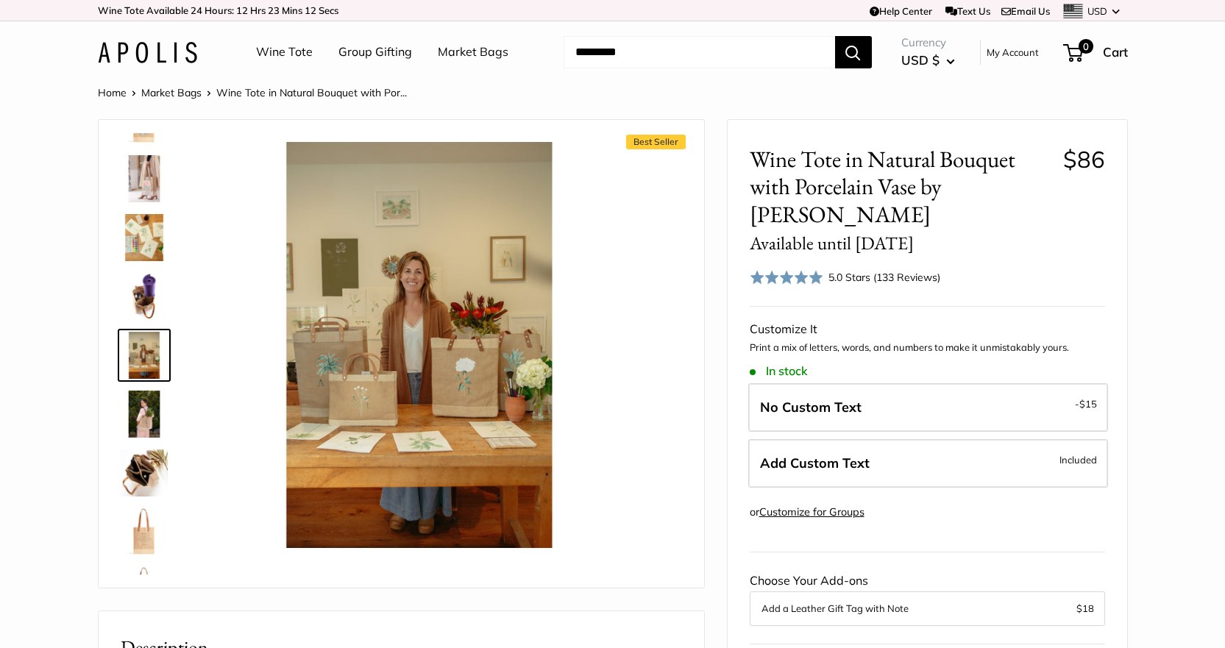
click at [146, 413] on img at bounding box center [144, 414] width 47 height 47
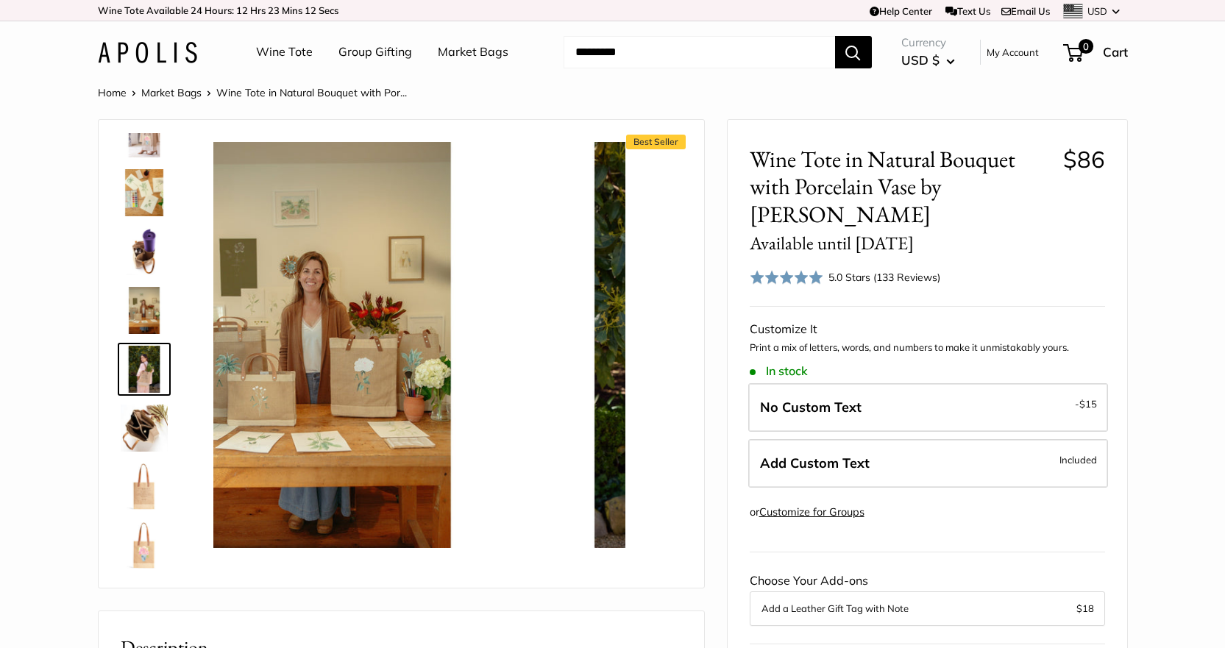
scroll to position [94, 0]
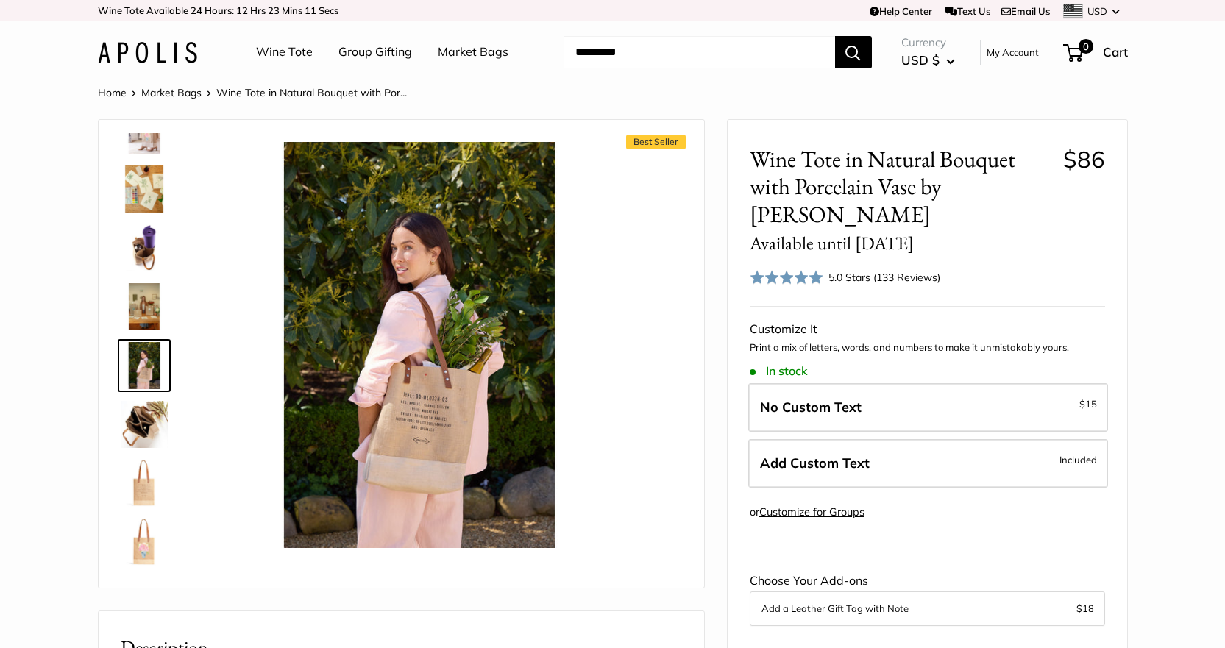
click at [147, 431] on img at bounding box center [144, 424] width 47 height 47
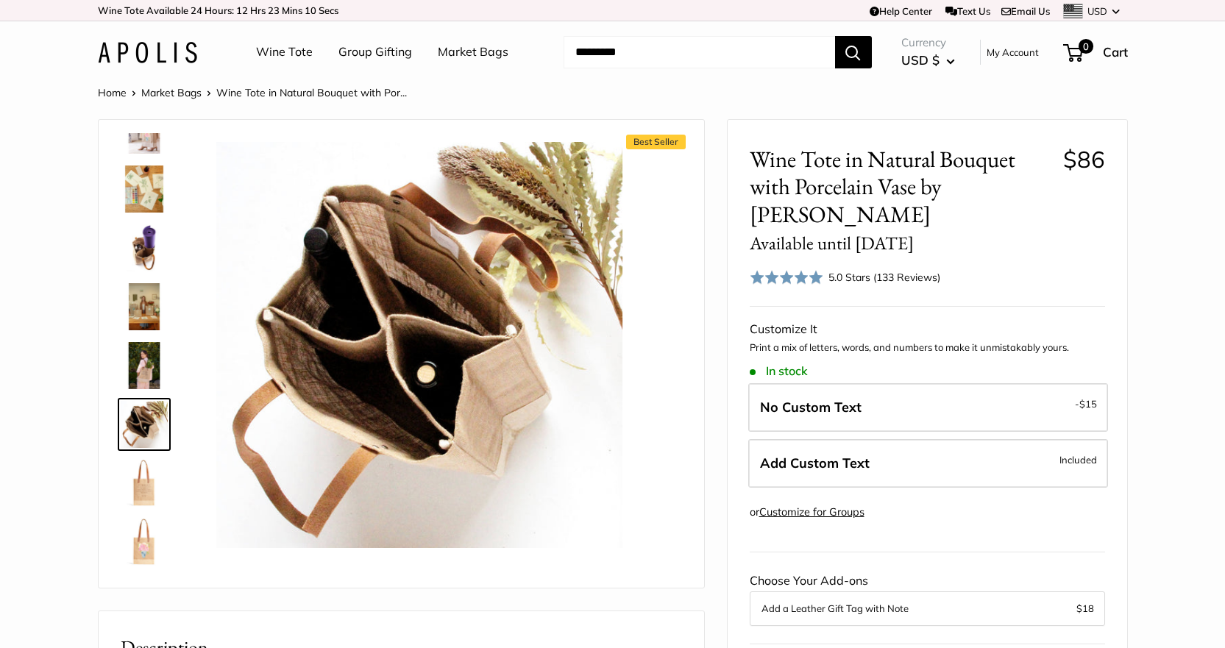
click at [143, 468] on img at bounding box center [144, 483] width 47 height 47
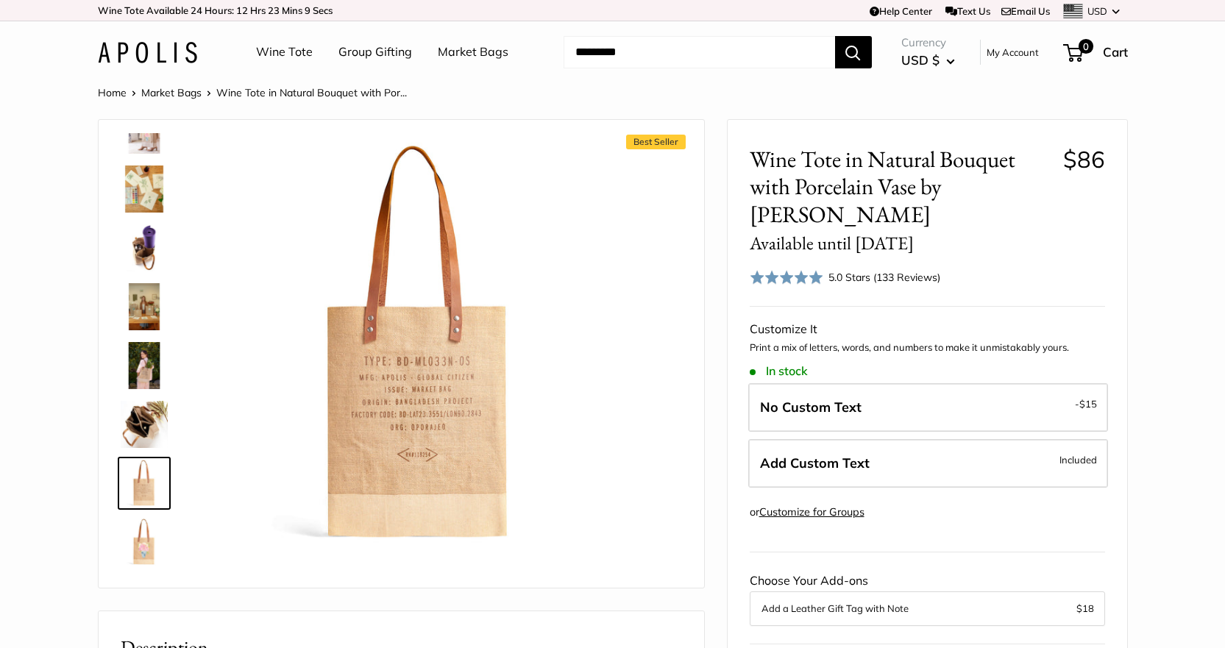
click at [137, 554] on img at bounding box center [144, 542] width 47 height 47
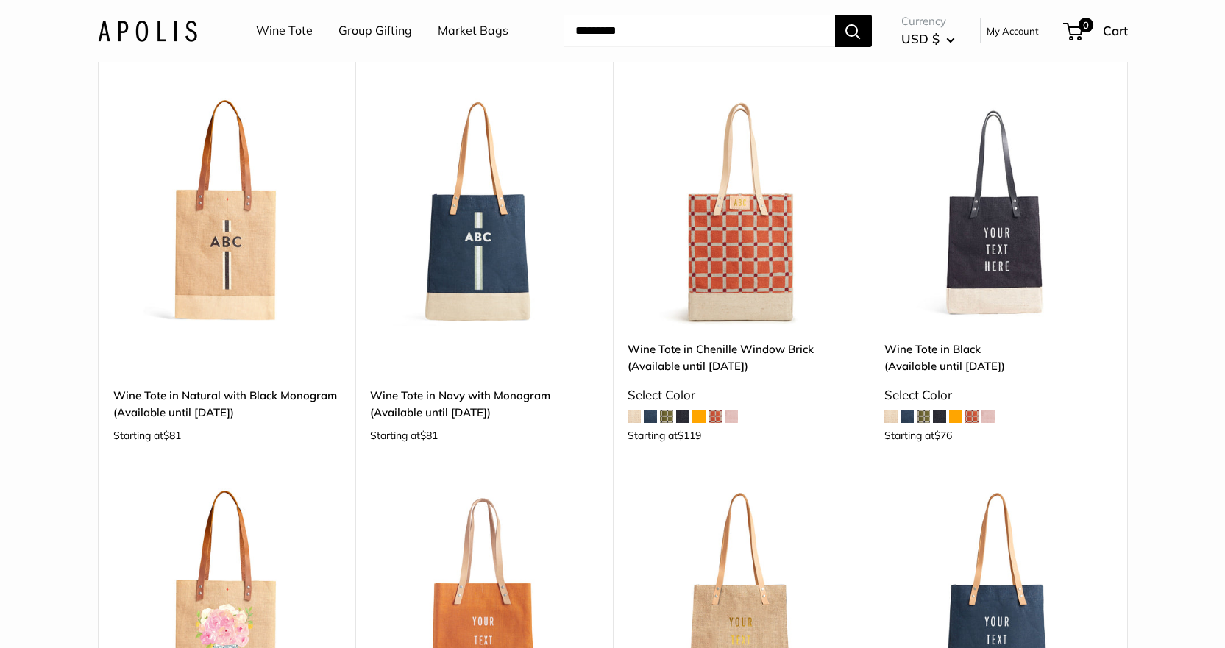
scroll to position [147, 0]
click at [0, 0] on img at bounding box center [0, 0] width 0 height 0
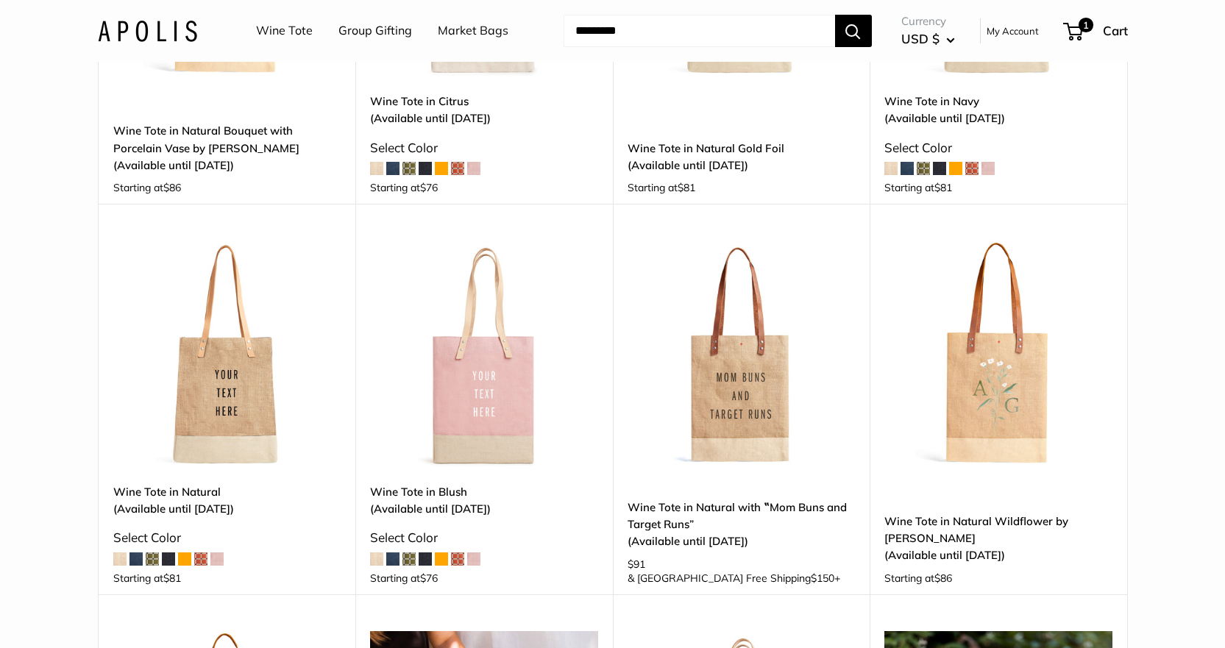
scroll to position [809, 0]
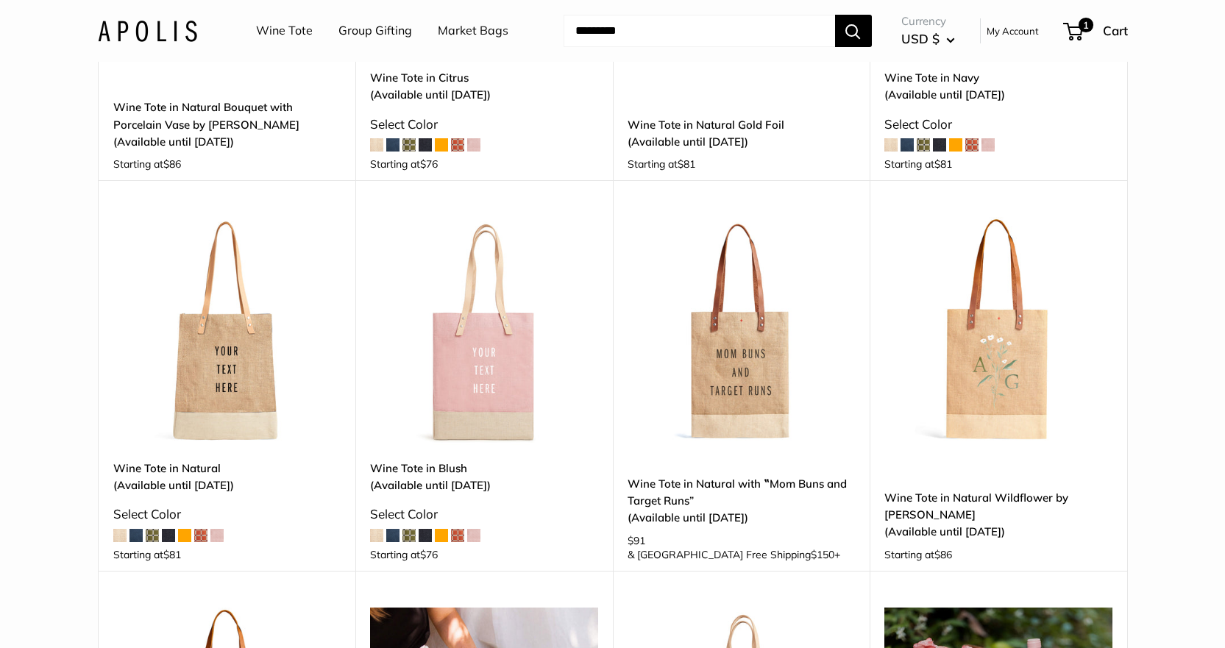
click at [0, 0] on img at bounding box center [0, 0] width 0 height 0
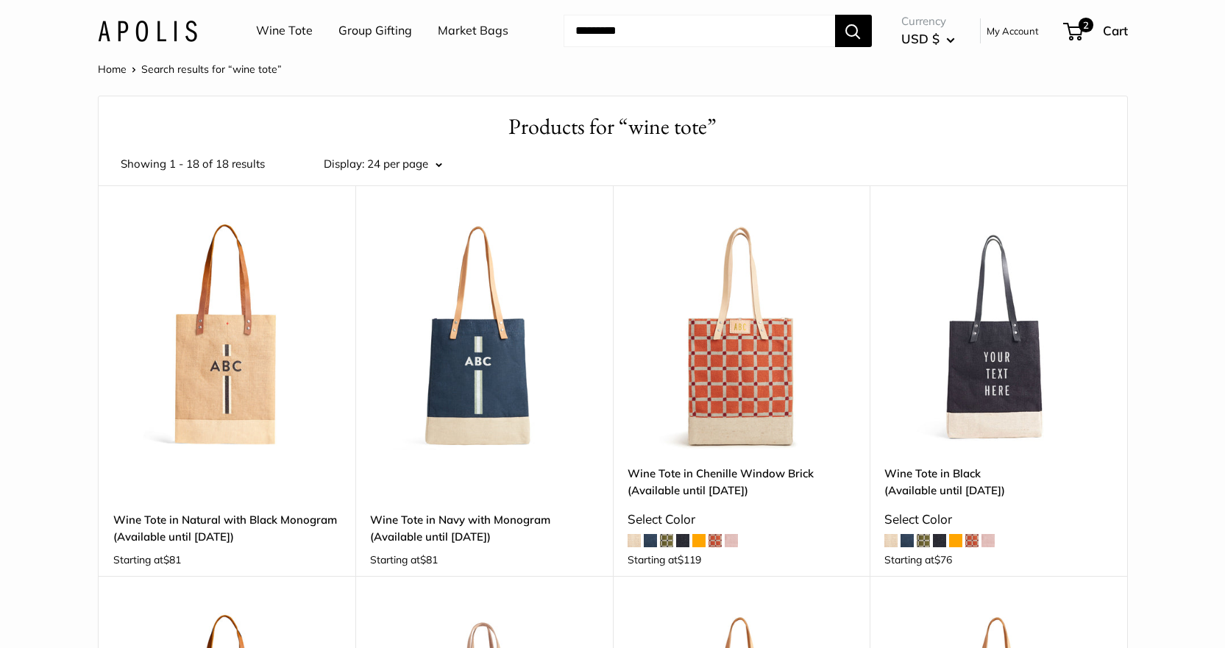
scroll to position [0, 0]
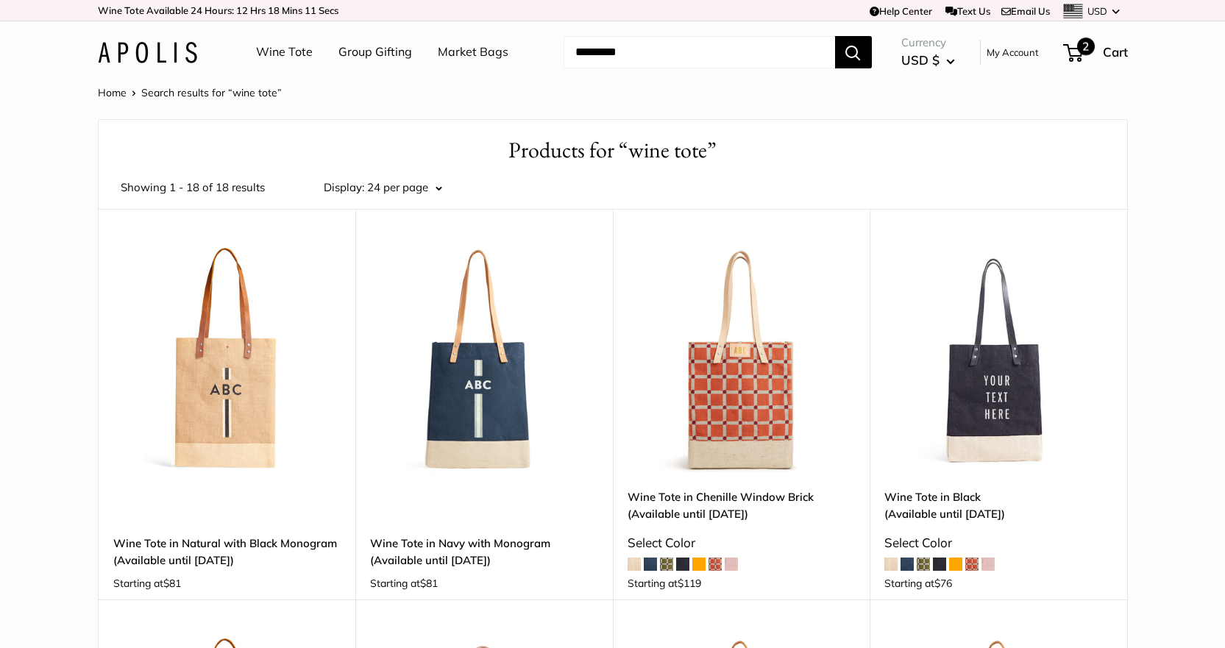
click at [1111, 53] on span "Cart" at bounding box center [1115, 51] width 25 height 15
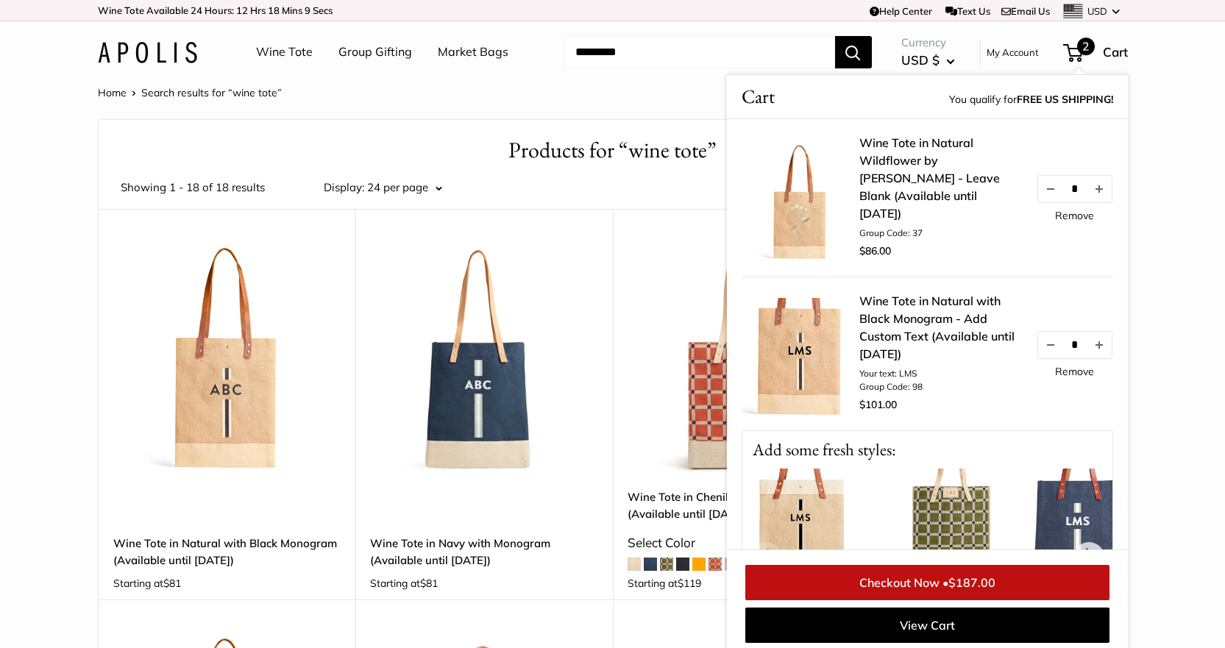
click at [1059, 366] on link "Remove" at bounding box center [1074, 371] width 39 height 10
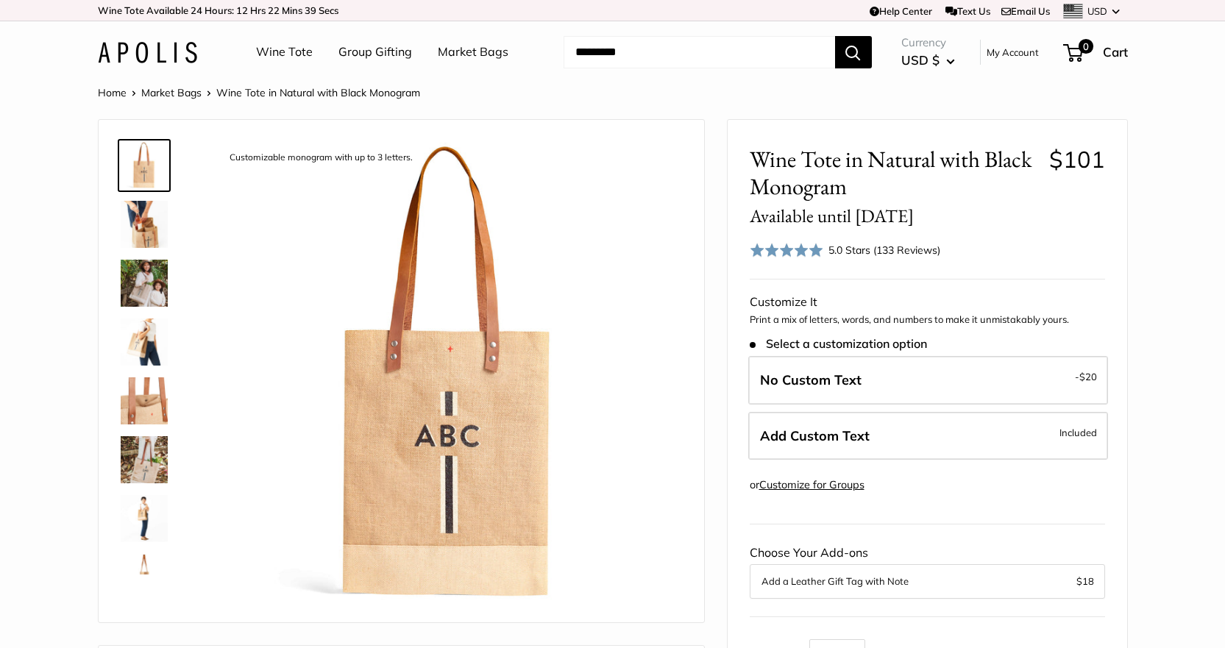
click at [142, 283] on img at bounding box center [144, 283] width 47 height 47
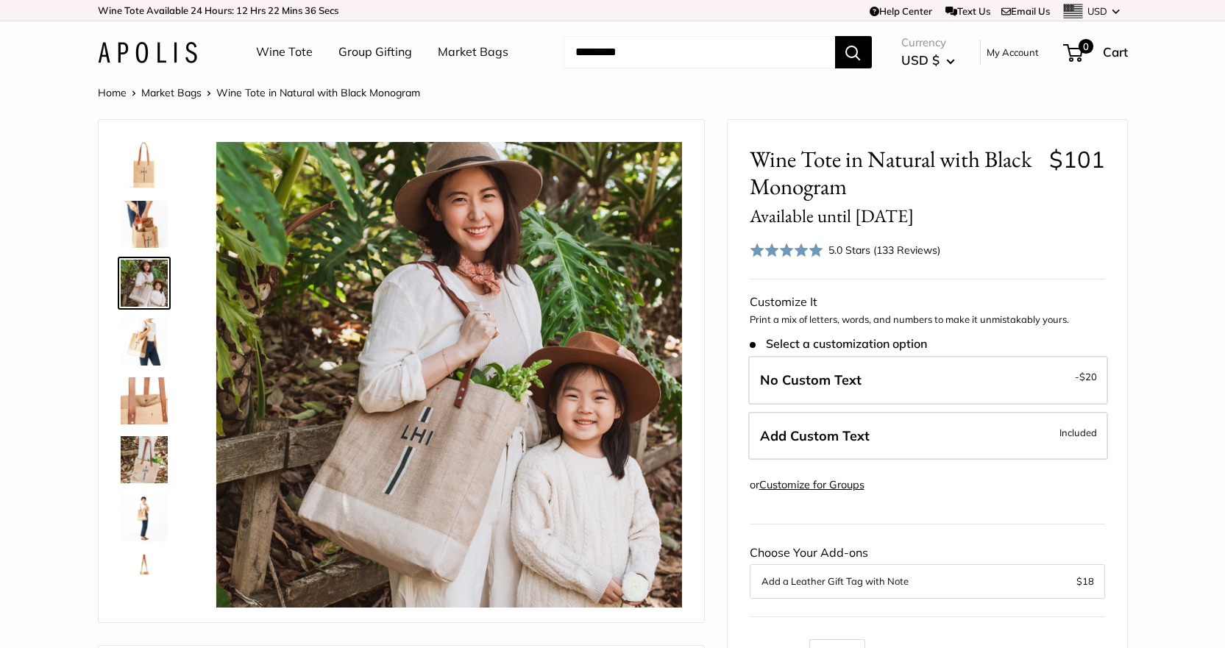
click at [143, 229] on img at bounding box center [144, 224] width 47 height 47
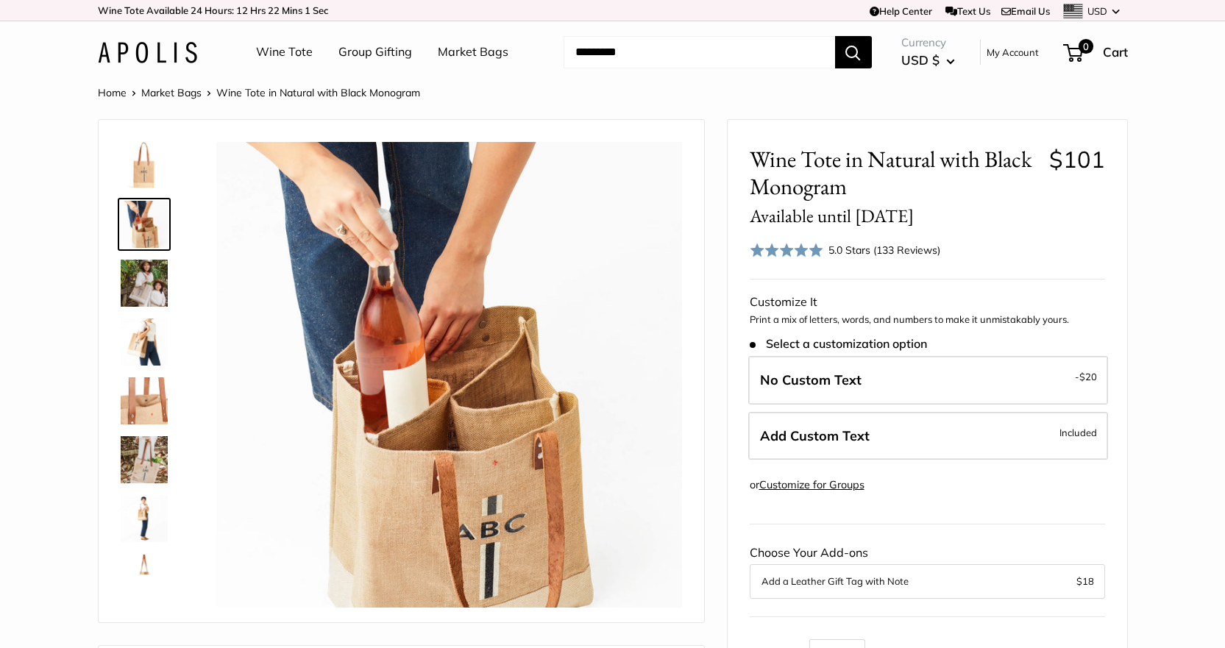
click at [163, 460] on img at bounding box center [144, 459] width 47 height 47
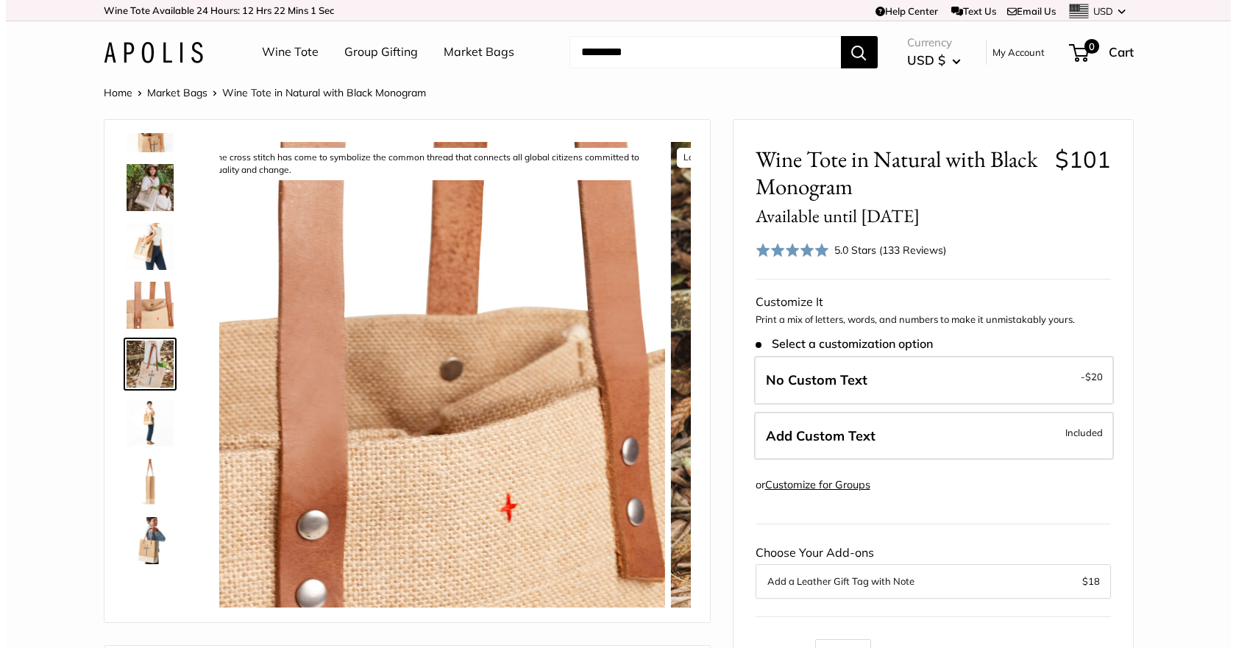
scroll to position [104, 0]
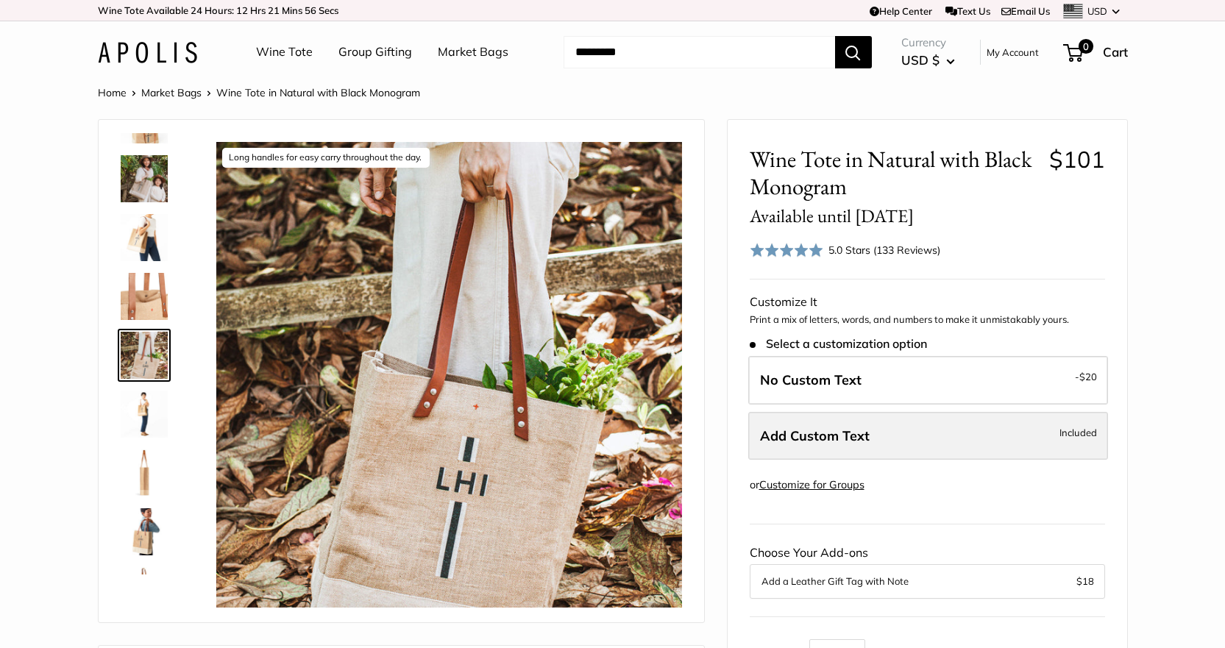
click at [1045, 433] on label "Add Custom Text Included" at bounding box center [928, 436] width 360 height 49
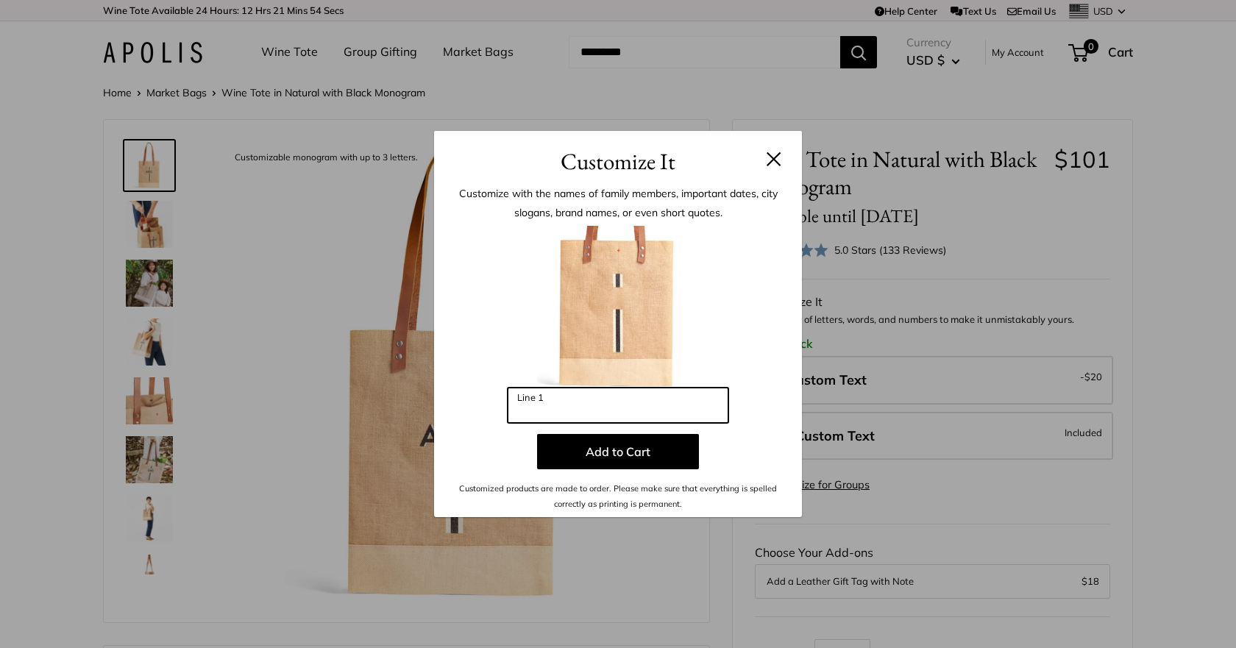
click at [616, 409] on input "Line 1" at bounding box center [618, 405] width 221 height 35
type input "***"
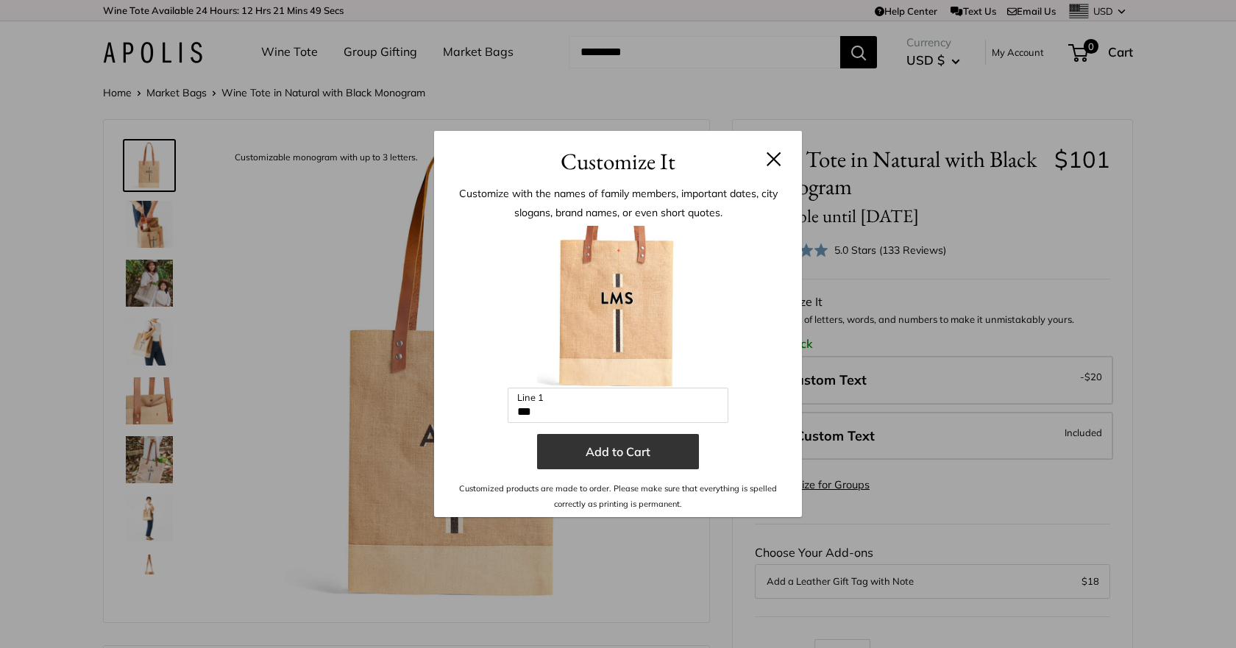
click at [619, 446] on button "Add to Cart" at bounding box center [618, 451] width 162 height 35
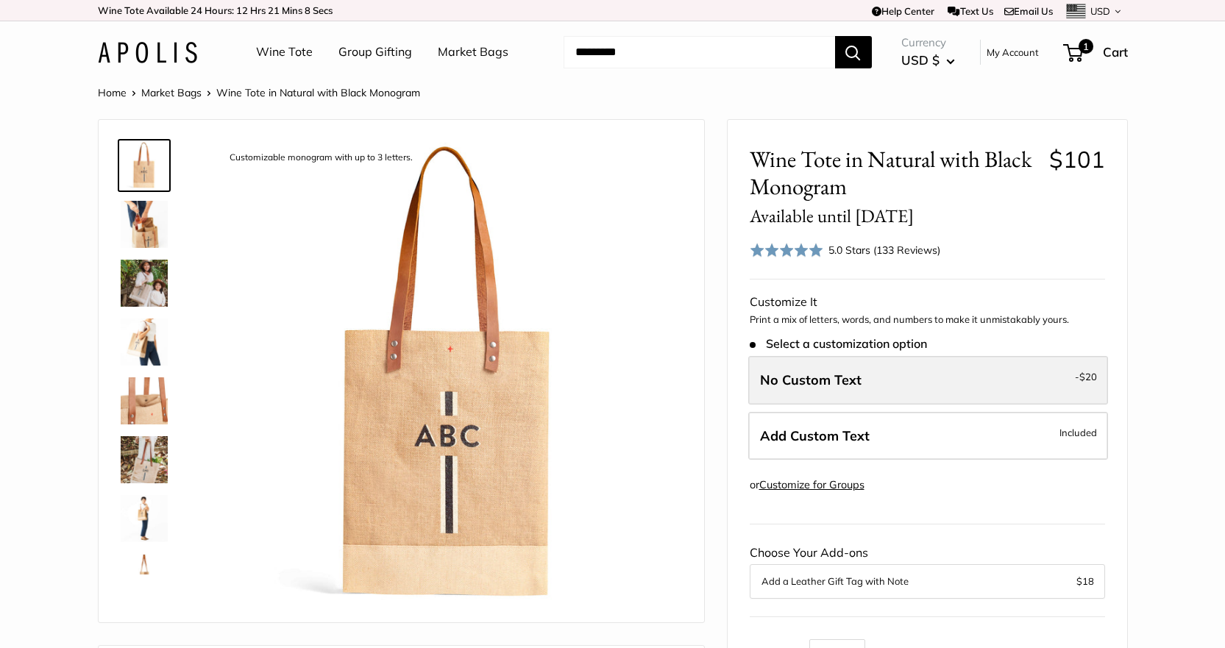
click at [955, 380] on label "No Custom Text - $20" at bounding box center [928, 380] width 360 height 49
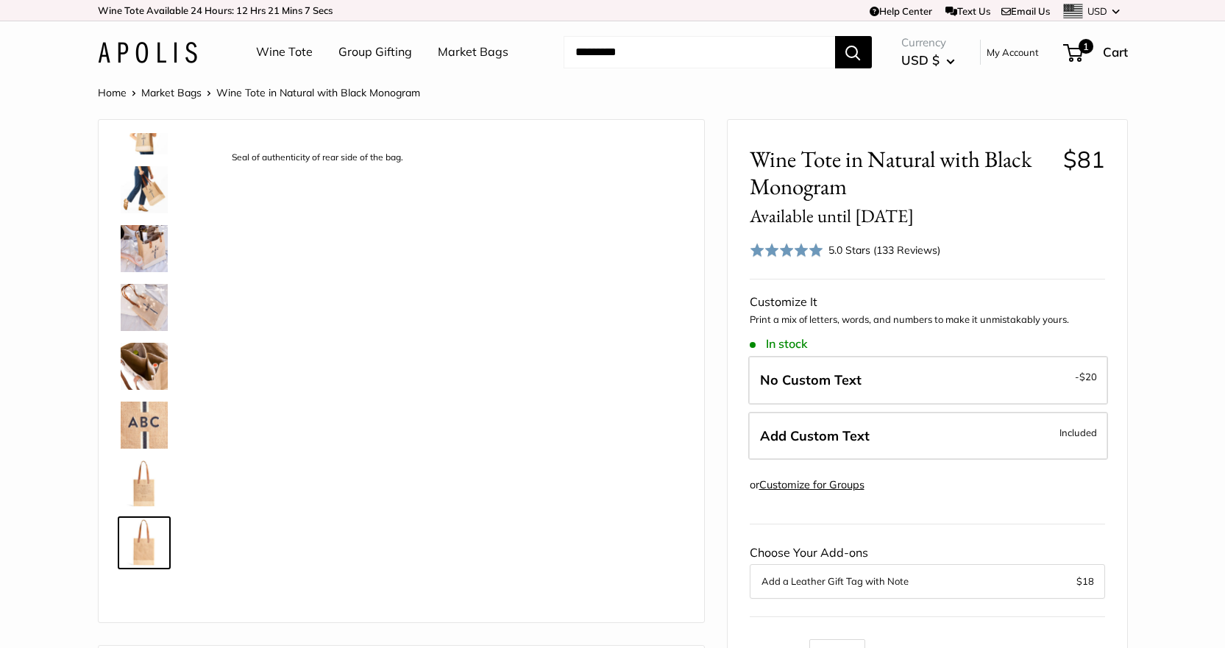
scroll to position [741, 0]
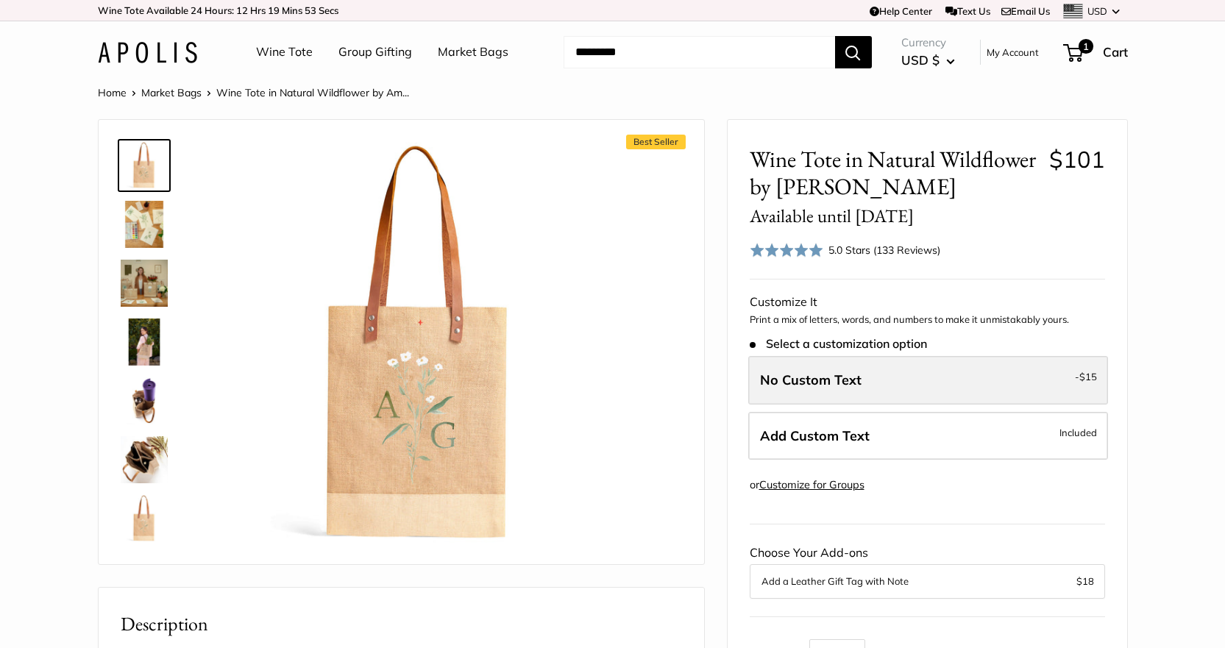
click at [1034, 378] on label "No Custom Text - $15" at bounding box center [928, 380] width 360 height 49
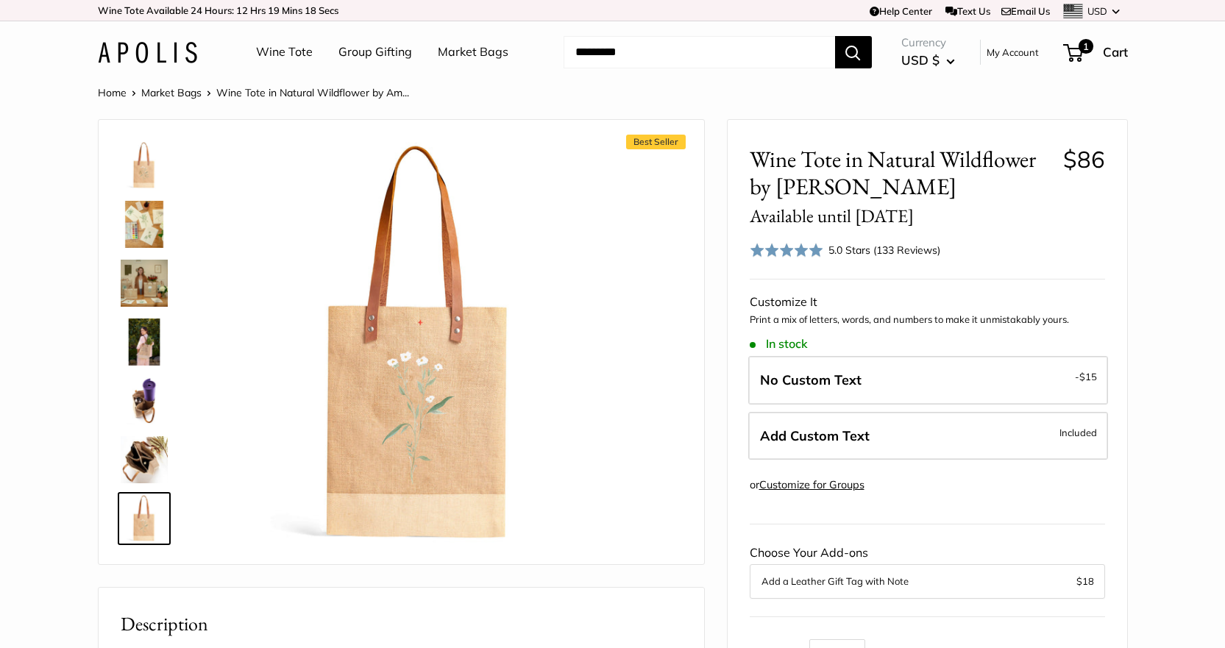
click at [143, 227] on img at bounding box center [144, 224] width 47 height 47
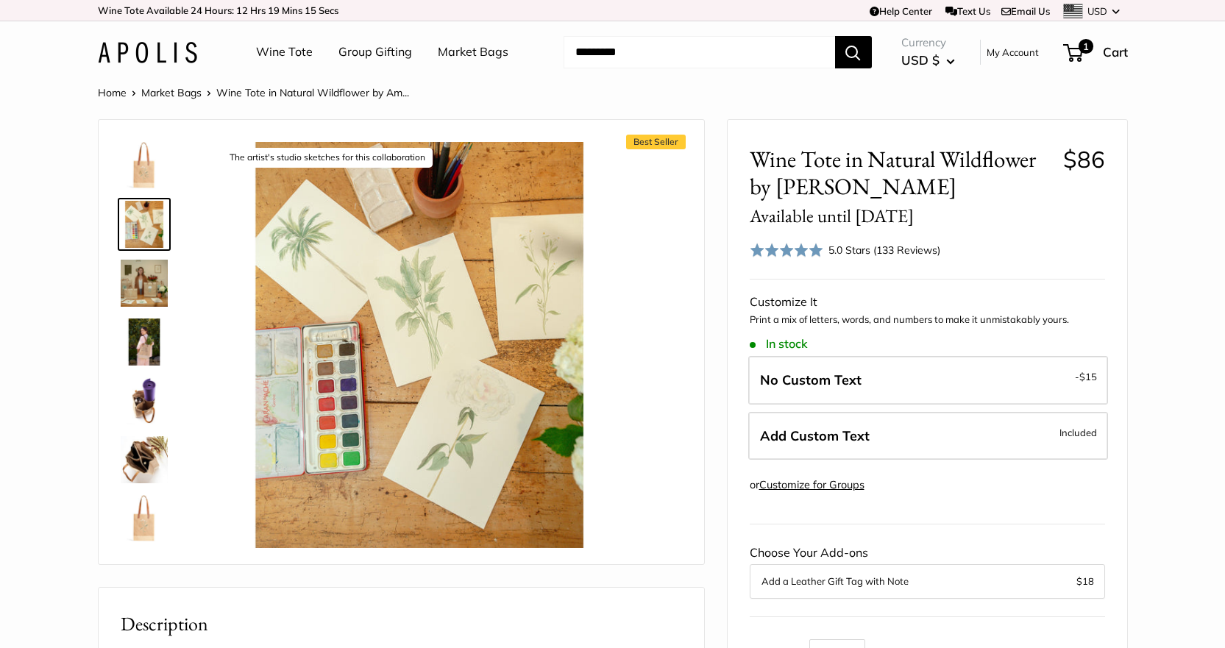
click at [144, 272] on img at bounding box center [144, 283] width 47 height 47
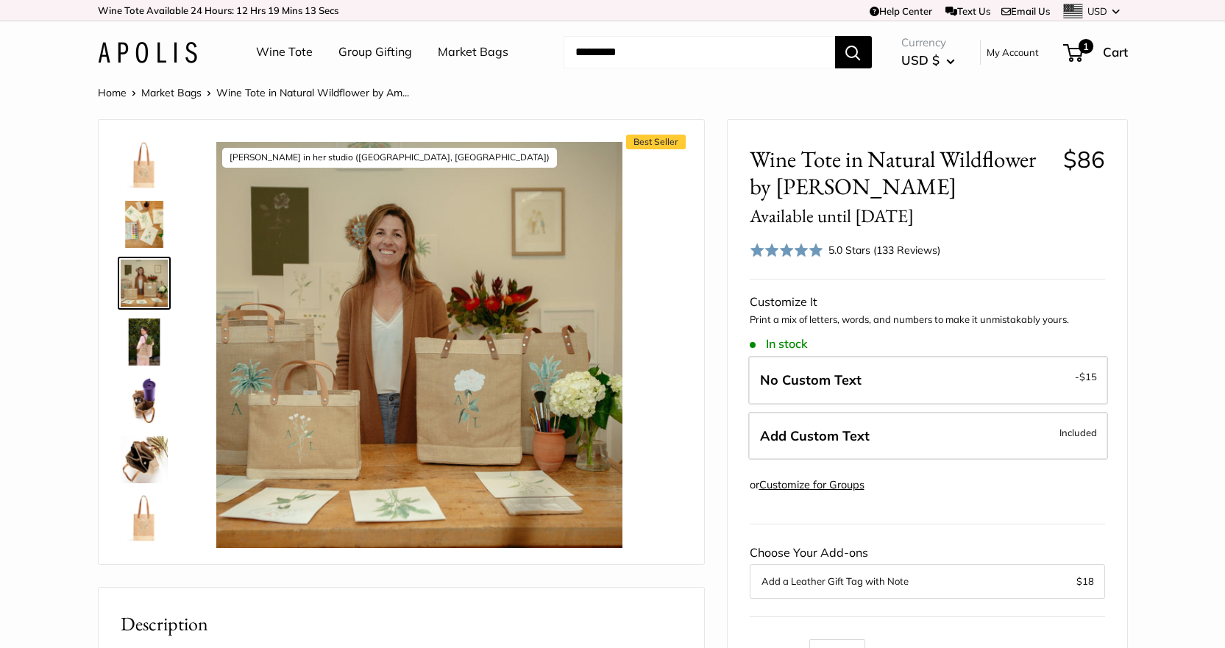
click at [140, 346] on img at bounding box center [144, 342] width 47 height 47
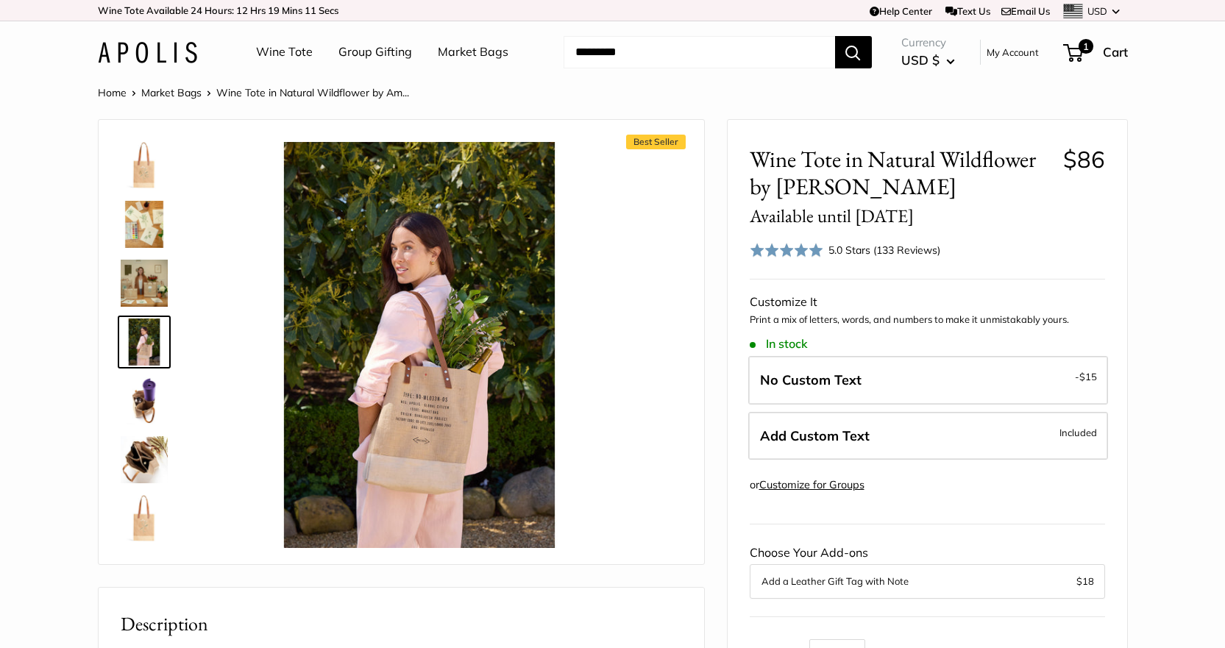
click at [144, 383] on img at bounding box center [144, 400] width 47 height 47
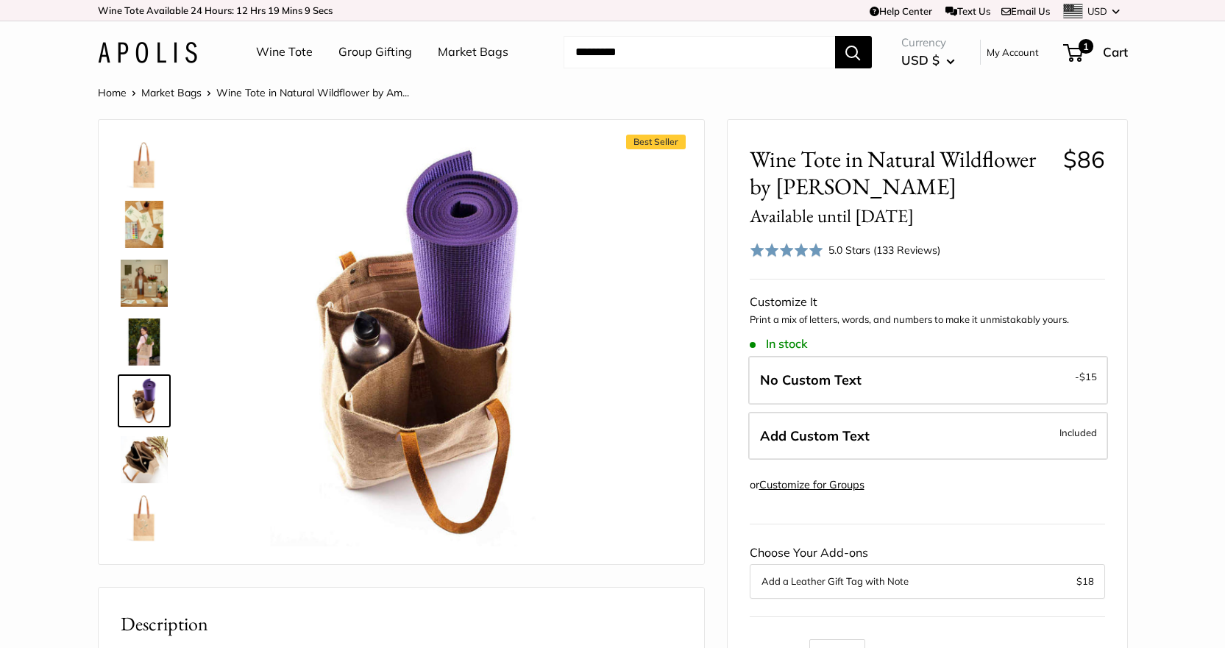
click at [154, 448] on img at bounding box center [144, 459] width 47 height 47
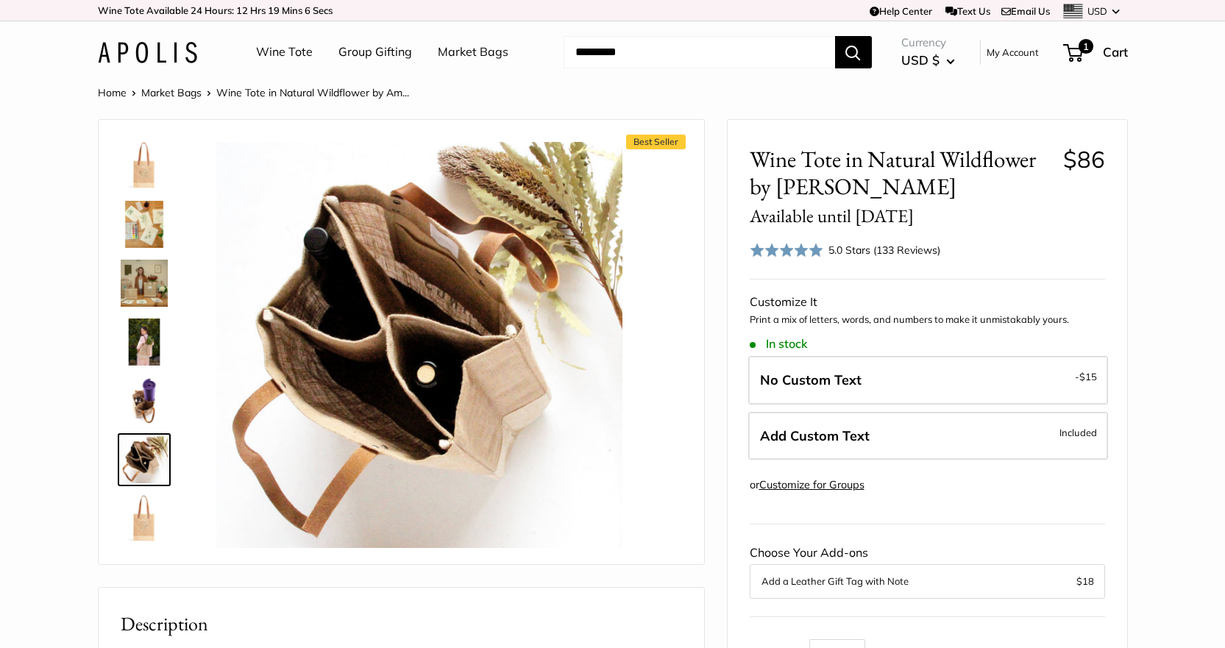
click at [140, 517] on img at bounding box center [144, 518] width 47 height 47
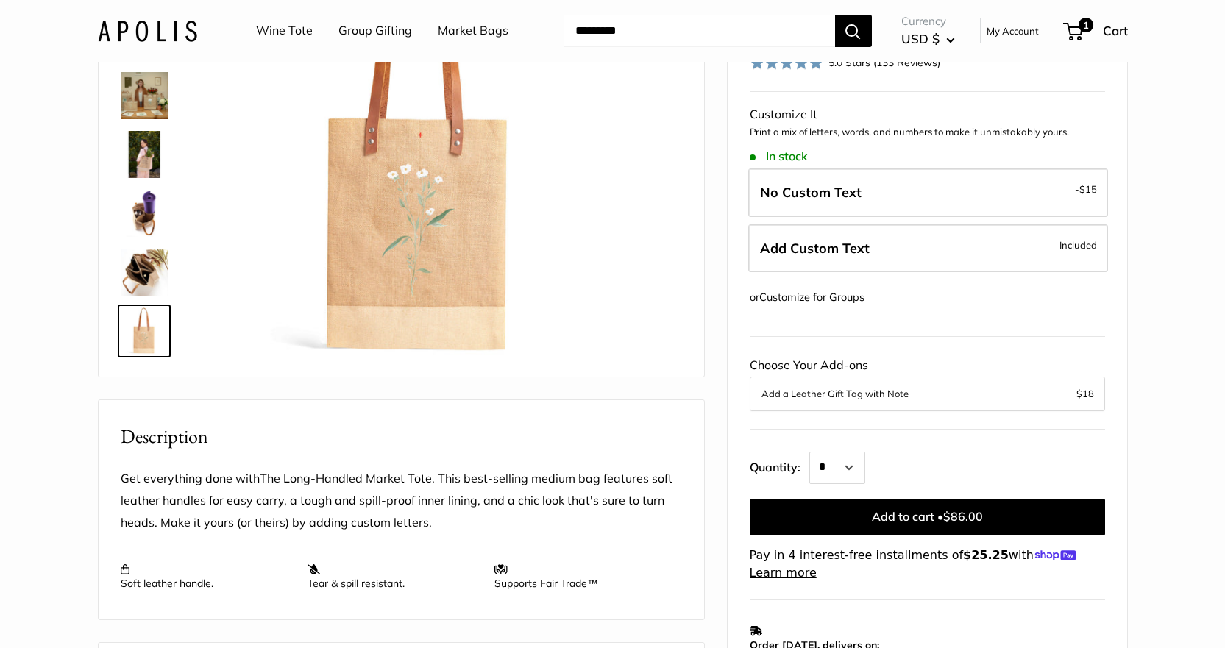
scroll to position [221, 0]
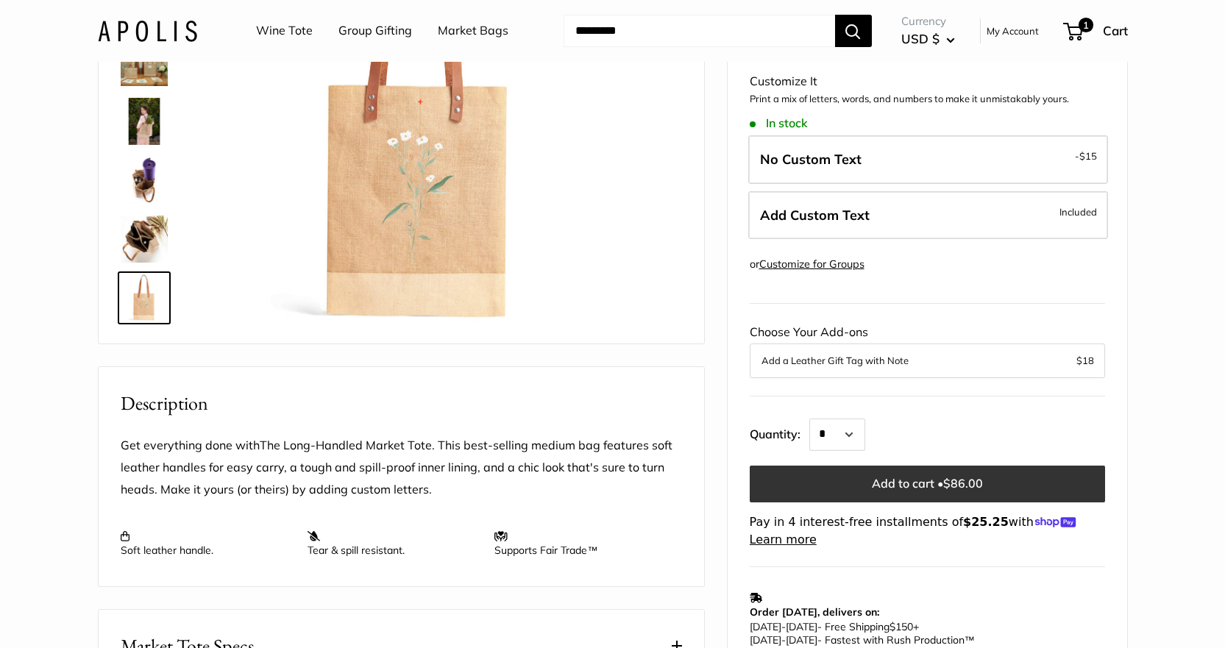
click at [933, 480] on button "Add to cart • $86.00" at bounding box center [927, 484] width 355 height 37
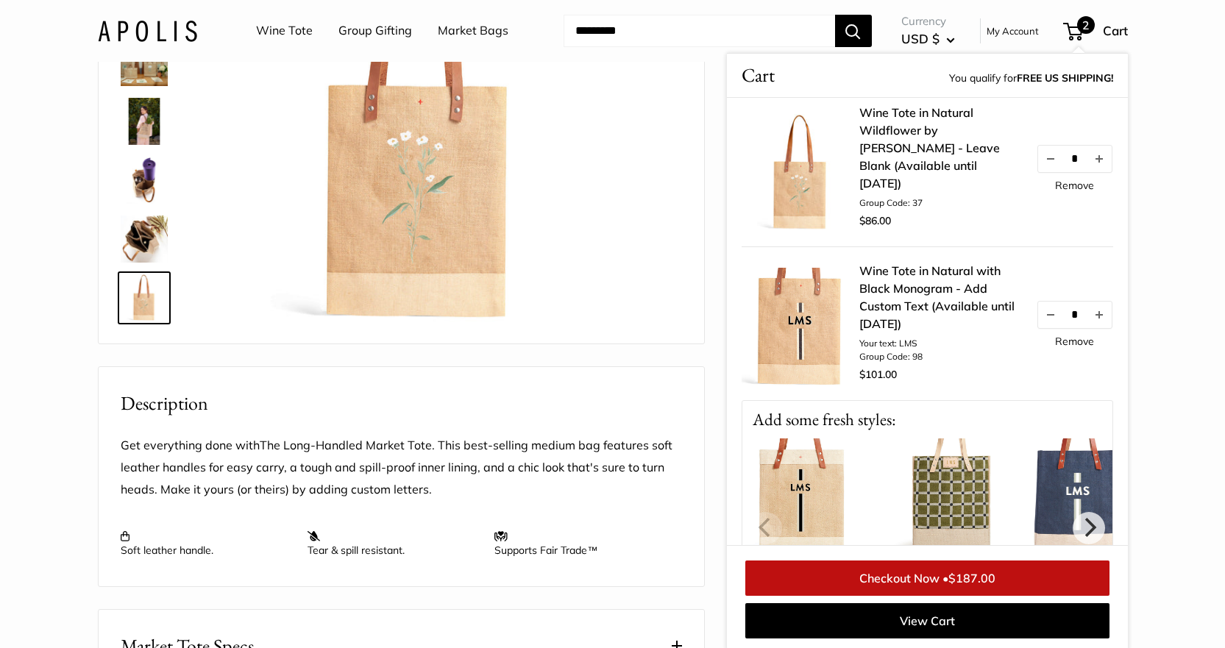
scroll to position [0, 0]
